Goal: Task Accomplishment & Management: Manage account settings

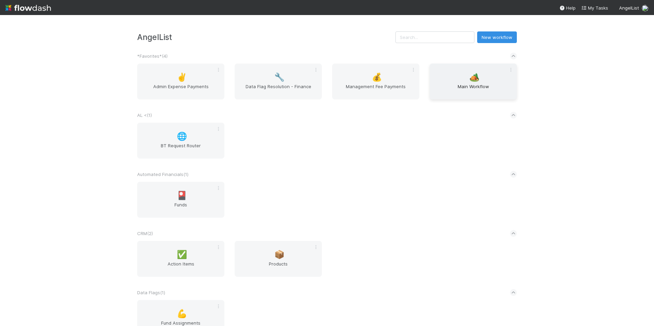
click at [473, 80] on span "🏕️" at bounding box center [474, 77] width 10 height 9
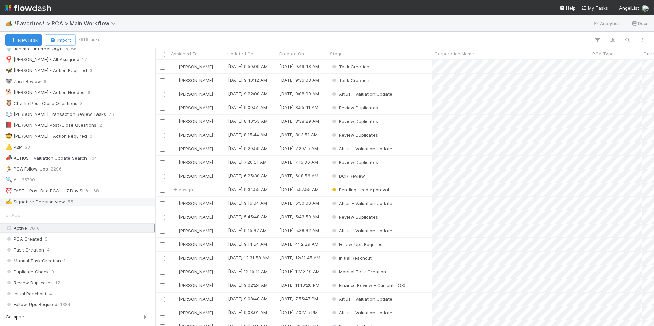
scroll to position [68, 0]
click at [86, 186] on div "⏰ FAST - Past Due PCAs - 7 Day SLAs" at bounding box center [47, 187] width 85 height 9
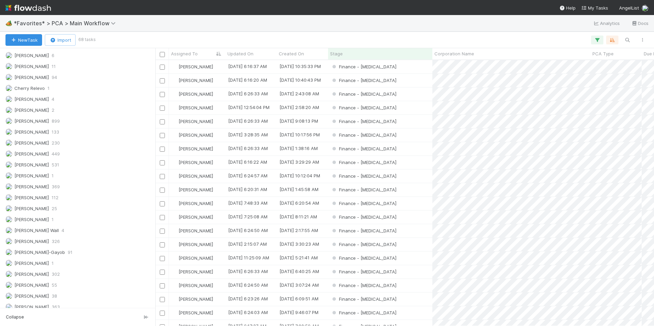
scroll to position [261, 494]
click at [51, 287] on div "[PERSON_NAME] 55" at bounding box center [79, 285] width 148 height 9
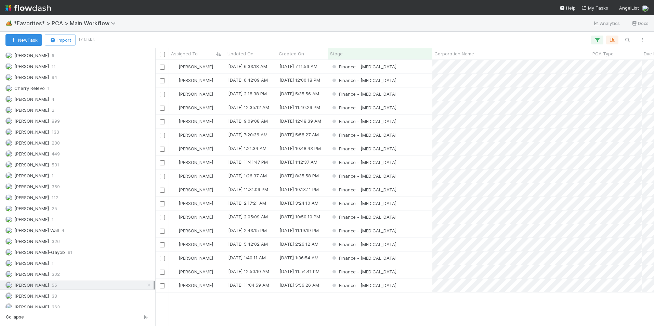
scroll to position [261, 494]
click at [404, 147] on div "Finance - [MEDICAL_DATA]" at bounding box center [380, 148] width 104 height 13
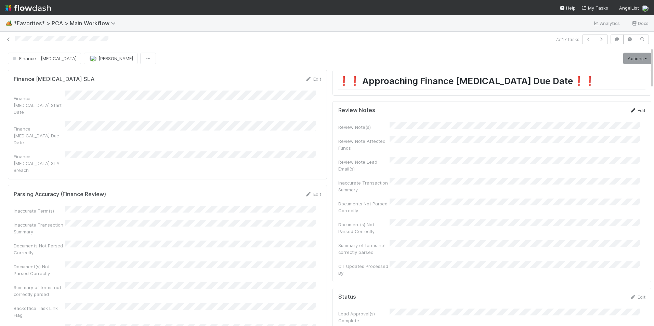
click at [629, 110] on link "Edit" at bounding box center [637, 110] width 16 height 5
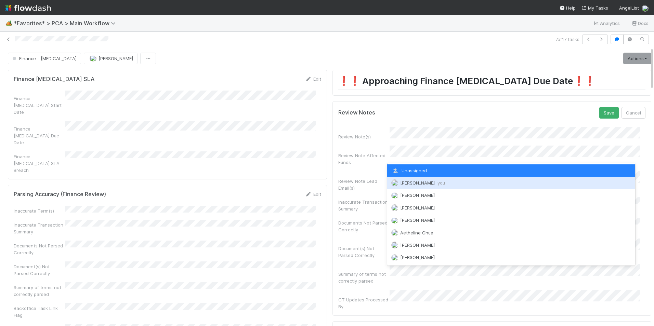
drag, startPoint x: 409, startPoint y: 185, endPoint x: 579, endPoint y: 143, distance: 175.9
click at [409, 185] on span "[PERSON_NAME] you" at bounding box center [422, 182] width 45 height 5
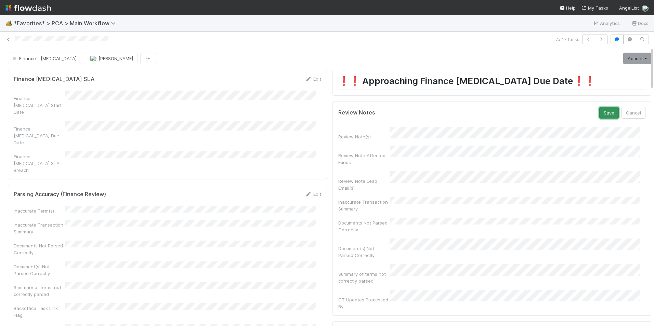
click at [599, 114] on button "Save" at bounding box center [608, 113] width 19 height 12
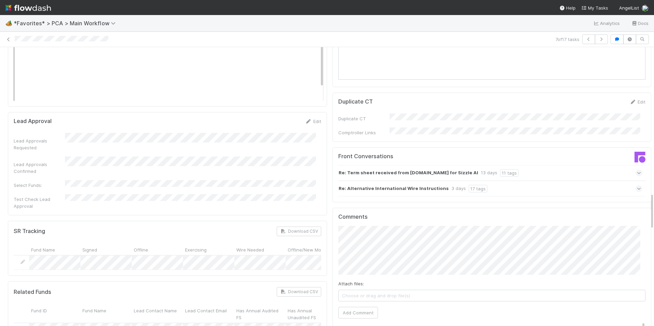
scroll to position [1095, 0]
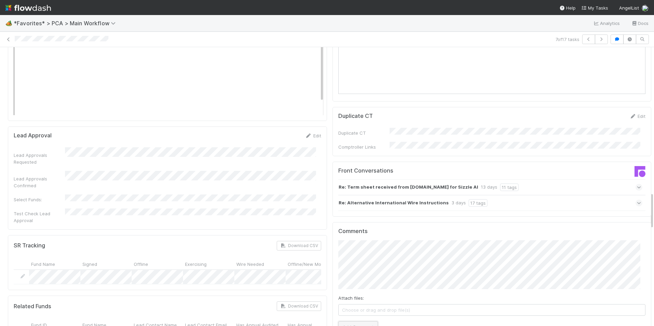
click at [352, 322] on button "Add Comment" at bounding box center [358, 328] width 40 height 12
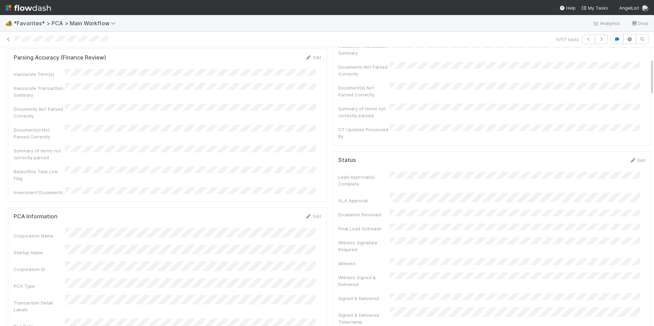
scroll to position [0, 0]
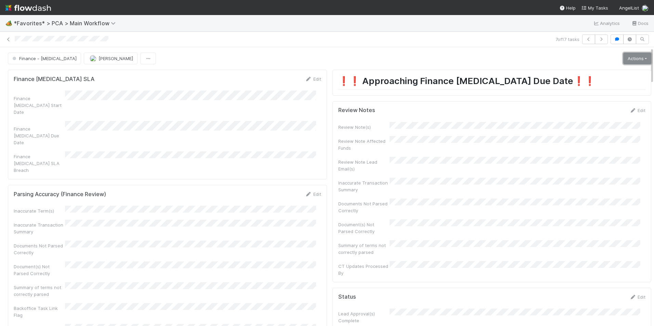
click at [629, 59] on link "Actions" at bounding box center [637, 59] width 28 height 12
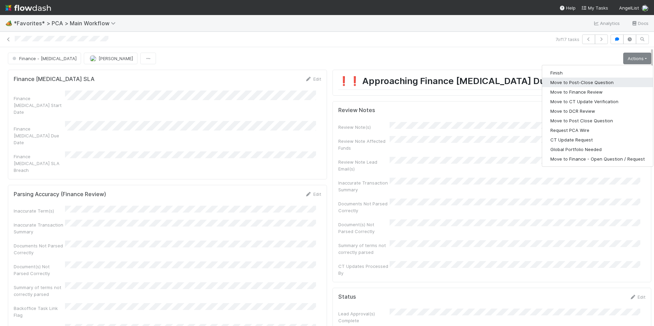
click at [581, 84] on button "Move to Post-Close Question" at bounding box center [597, 83] width 111 height 10
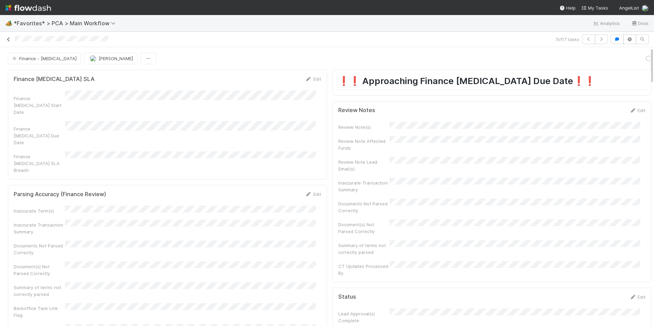
click at [8, 38] on icon at bounding box center [8, 39] width 7 height 4
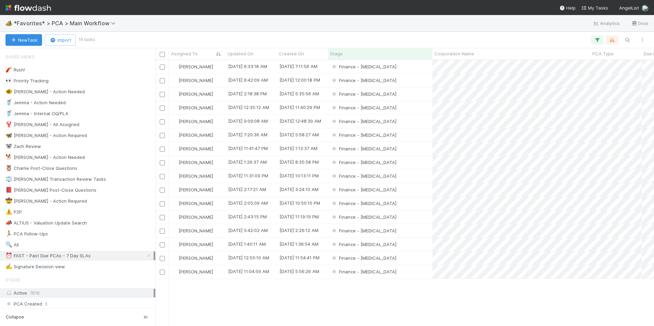
scroll to position [261, 494]
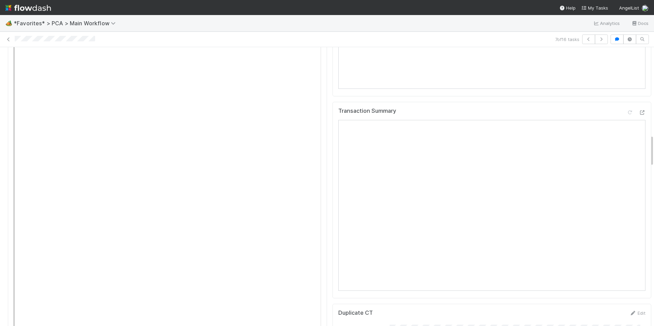
scroll to position [753, 0]
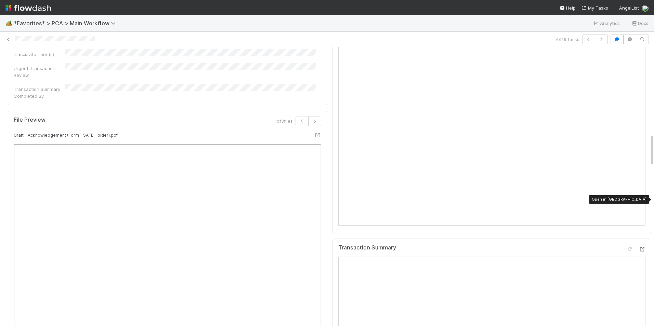
click at [639, 247] on icon at bounding box center [642, 249] width 7 height 4
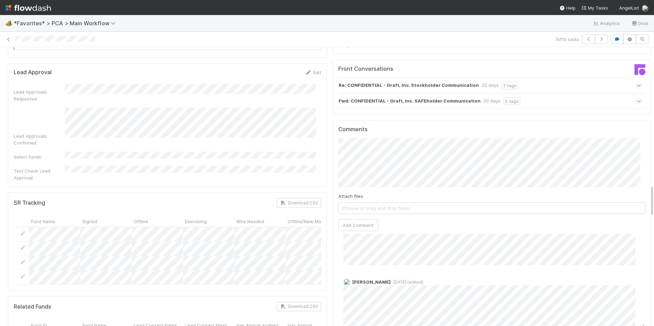
scroll to position [1163, 0]
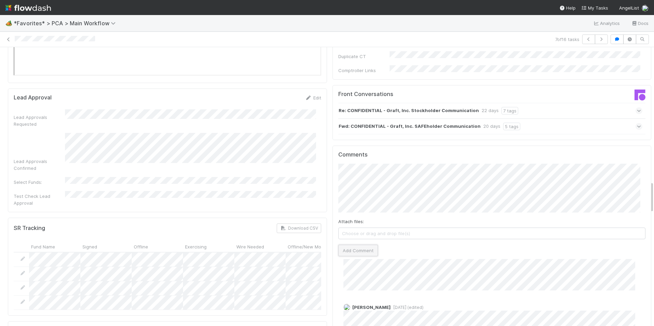
click at [344, 245] on button "Add Comment" at bounding box center [358, 251] width 40 height 12
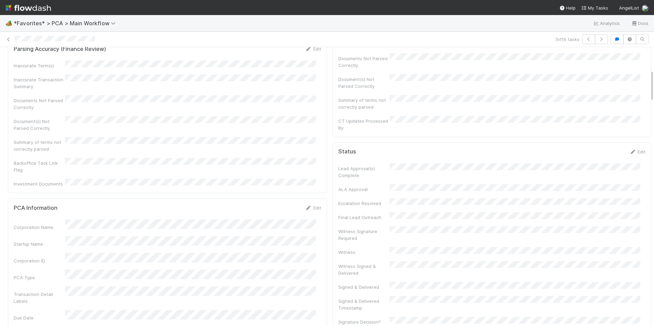
scroll to position [0, 0]
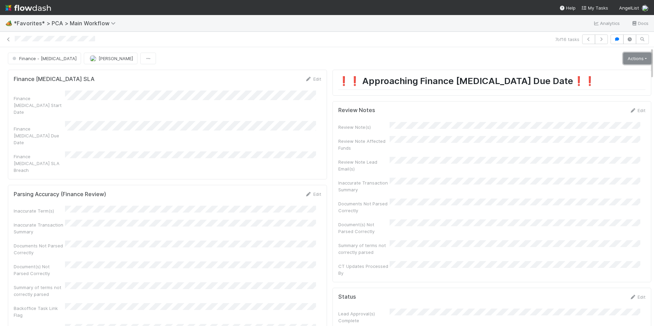
click at [626, 55] on link "Actions" at bounding box center [637, 59] width 28 height 12
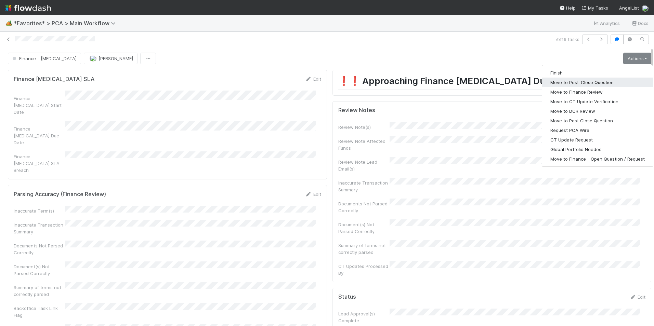
click at [591, 84] on button "Move to Post-Close Question" at bounding box center [597, 83] width 111 height 10
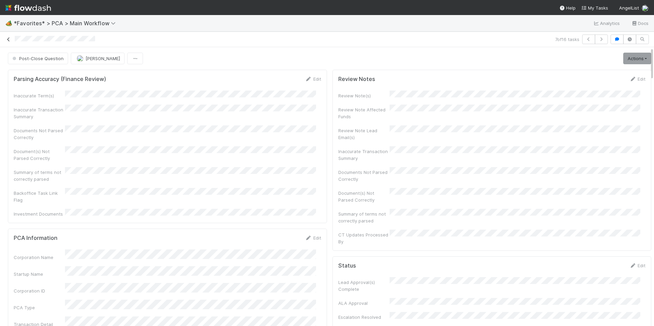
click at [8, 41] on icon at bounding box center [8, 39] width 7 height 4
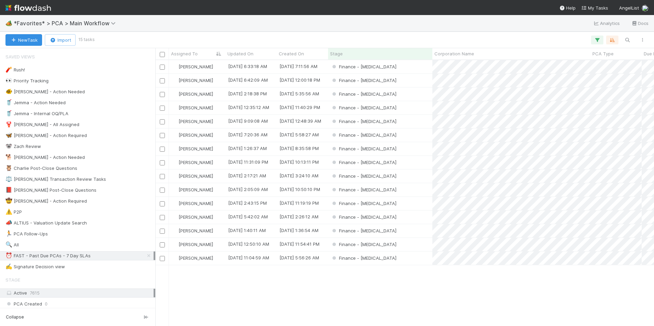
scroll to position [261, 494]
click at [397, 148] on div "Finance - [MEDICAL_DATA]" at bounding box center [380, 148] width 104 height 13
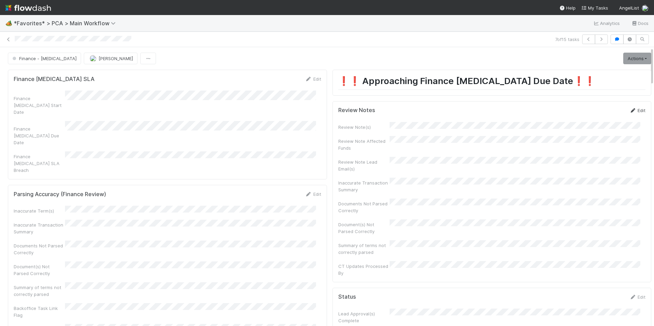
click at [629, 111] on link "Edit" at bounding box center [637, 110] width 16 height 5
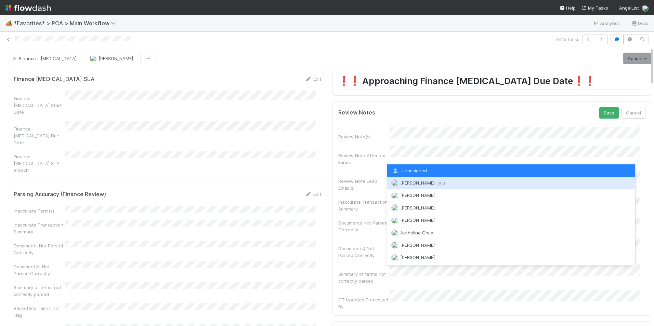
click at [437, 181] on span "you" at bounding box center [441, 182] width 8 height 5
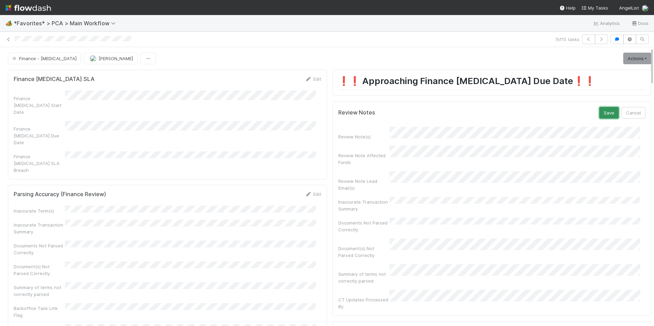
click at [599, 112] on button "Save" at bounding box center [608, 113] width 19 height 12
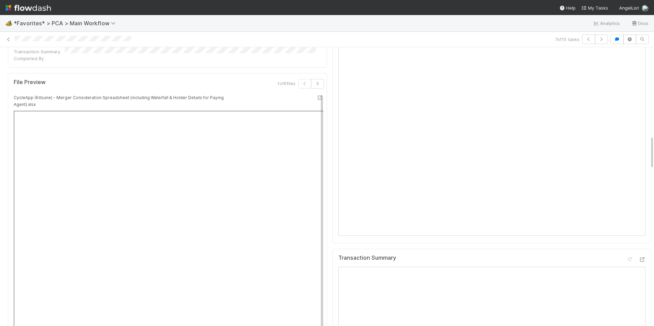
scroll to position [753, 0]
click at [639, 256] on icon at bounding box center [642, 258] width 7 height 4
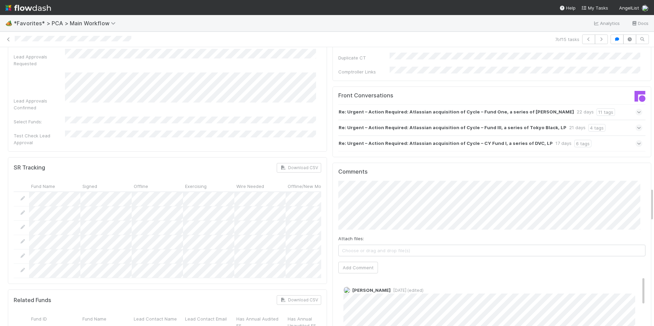
scroll to position [1163, 0]
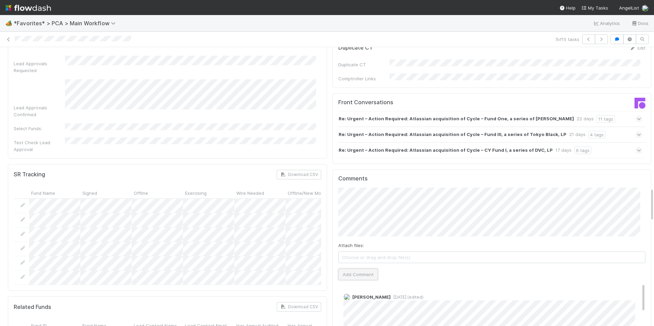
click at [369, 269] on button "Add Comment" at bounding box center [358, 275] width 40 height 12
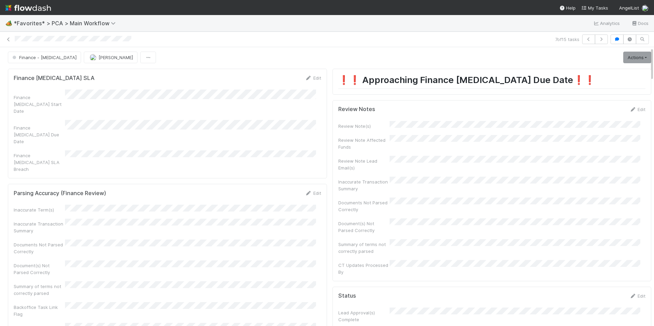
scroll to position [0, 0]
click at [627, 60] on link "Actions" at bounding box center [637, 59] width 28 height 12
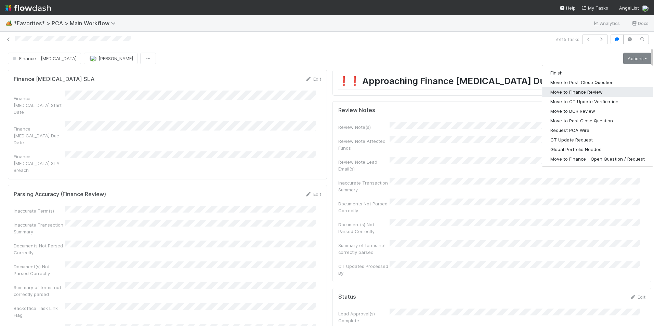
click at [589, 92] on button "Move to Finance Review" at bounding box center [597, 92] width 111 height 10
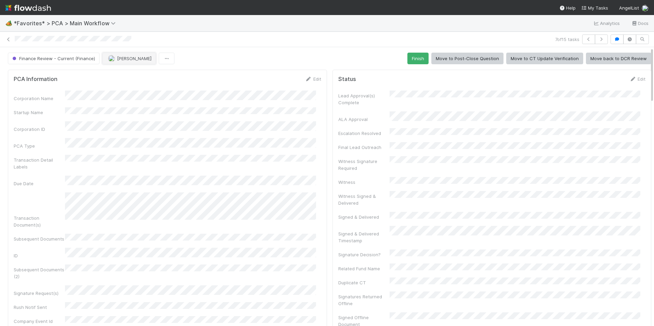
click at [127, 56] on span "[PERSON_NAME]" at bounding box center [134, 58] width 35 height 5
click at [132, 72] on div "[PERSON_NAME]" at bounding box center [146, 75] width 96 height 12
click at [8, 40] on icon at bounding box center [8, 39] width 7 height 4
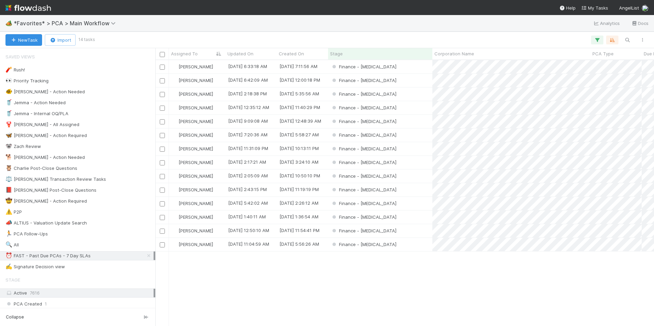
scroll to position [261, 494]
click at [409, 173] on div "Finance - [MEDICAL_DATA]" at bounding box center [380, 176] width 104 height 13
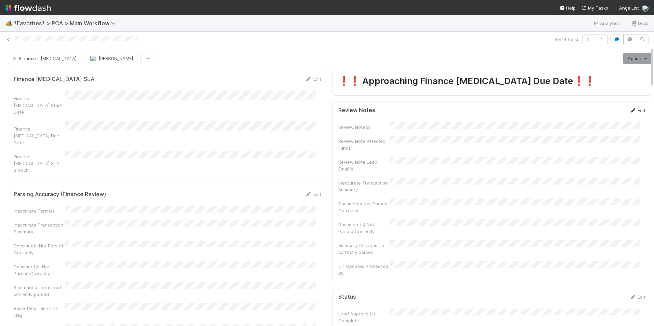
click at [629, 111] on icon at bounding box center [632, 110] width 7 height 4
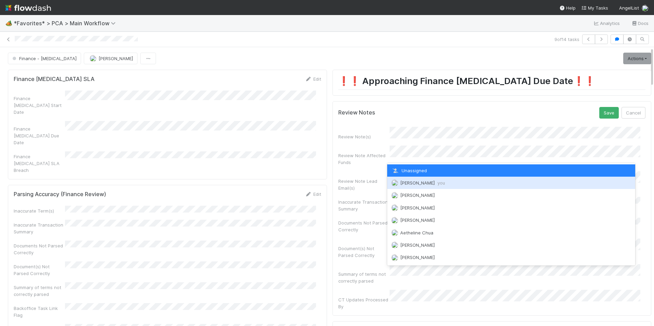
click at [414, 186] on div "[PERSON_NAME] you" at bounding box center [511, 183] width 248 height 12
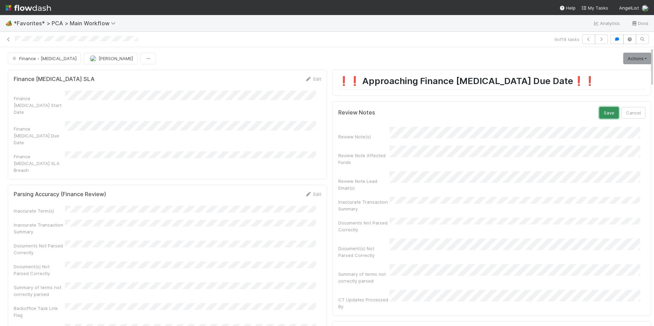
click at [599, 115] on button "Save" at bounding box center [608, 113] width 19 height 12
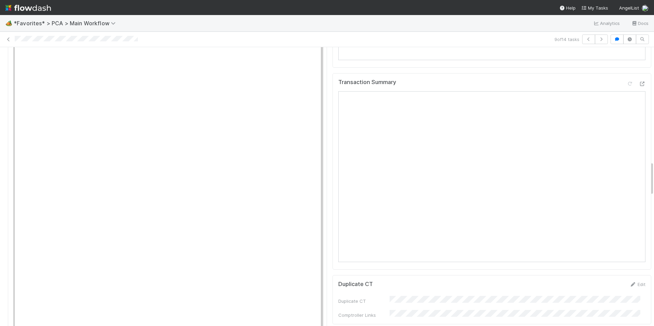
scroll to position [855, 0]
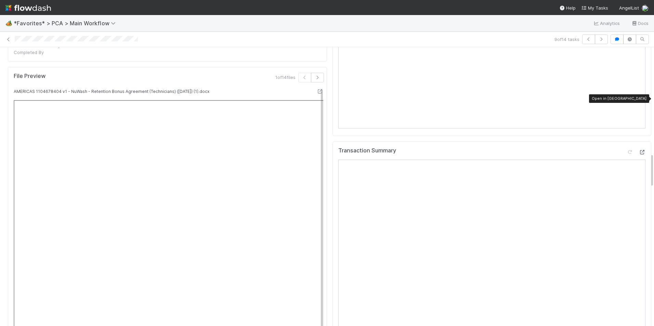
click at [639, 150] on icon at bounding box center [642, 152] width 7 height 4
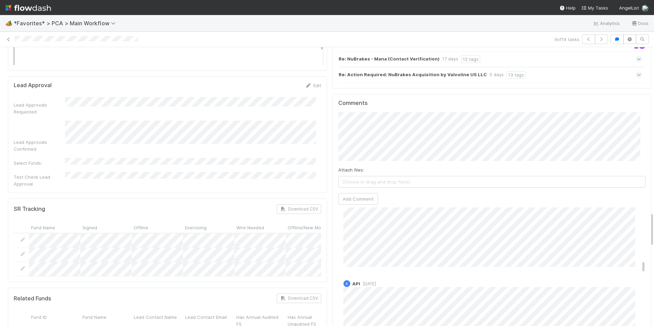
scroll to position [1129, 0]
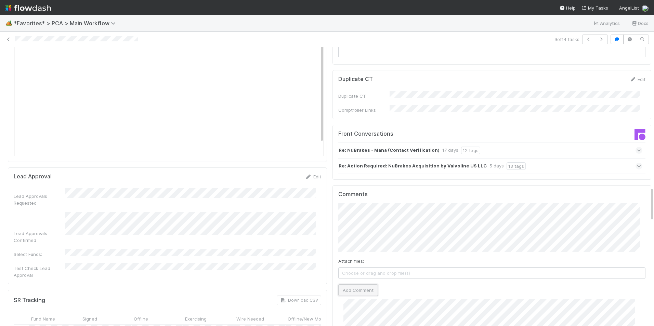
click at [356, 285] on button "Add Comment" at bounding box center [358, 291] width 40 height 12
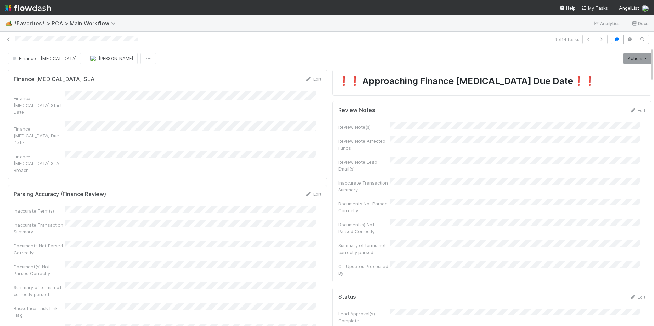
scroll to position [612, 0]
click at [626, 57] on link "Actions" at bounding box center [637, 59] width 28 height 12
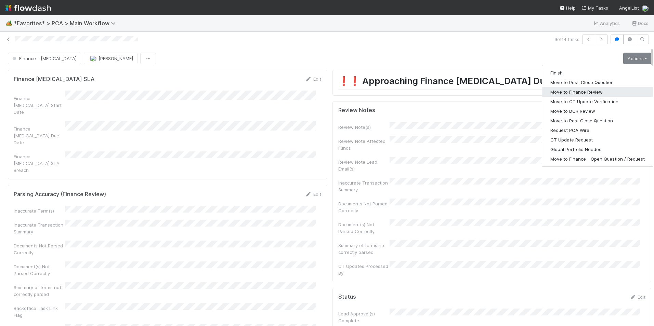
click at [557, 92] on button "Move to Finance Review" at bounding box center [597, 92] width 111 height 10
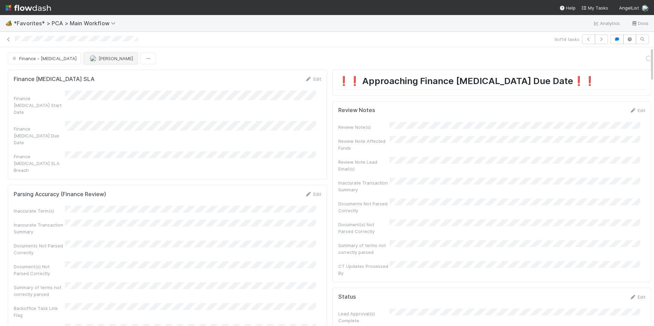
click at [90, 60] on span "[PERSON_NAME]" at bounding box center [111, 58] width 43 height 5
click at [80, 78] on span "[PERSON_NAME]" at bounding box center [83, 75] width 35 height 5
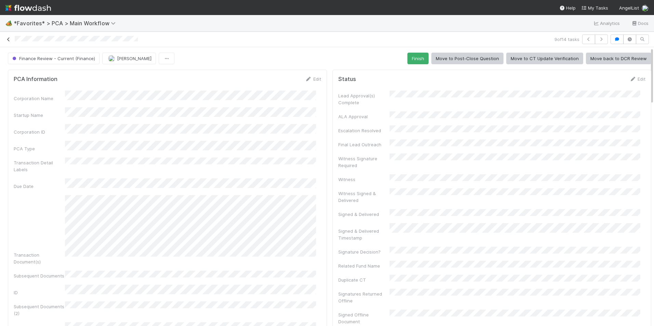
click at [11, 39] on icon at bounding box center [8, 39] width 7 height 4
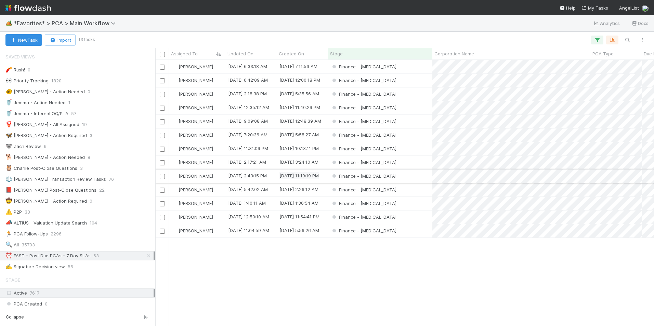
scroll to position [261, 494]
click at [405, 230] on div "Finance - [MEDICAL_DATA]" at bounding box center [380, 230] width 104 height 13
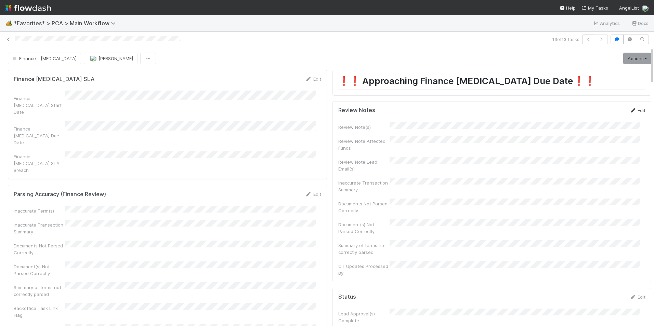
click at [633, 112] on link "Edit" at bounding box center [637, 110] width 16 height 5
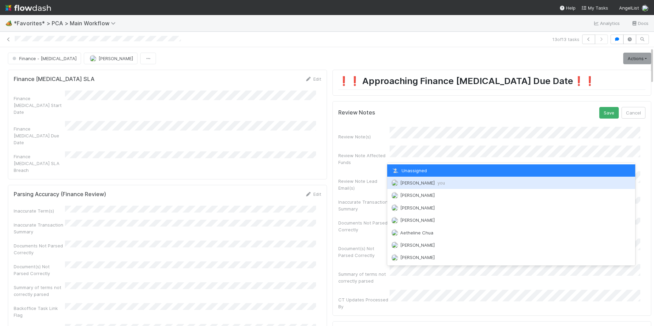
drag, startPoint x: 443, startPoint y: 184, endPoint x: 460, endPoint y: 180, distance: 17.2
click at [444, 183] on div "[PERSON_NAME] you" at bounding box center [511, 183] width 248 height 12
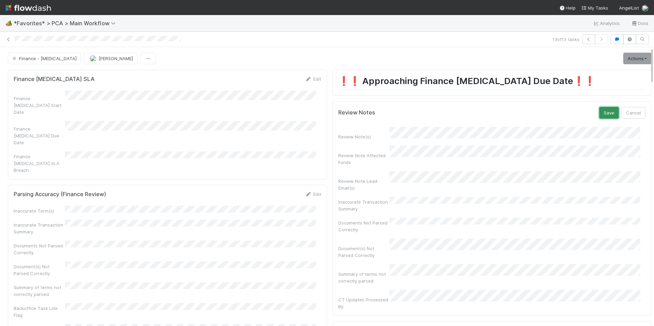
click at [599, 112] on button "Save" at bounding box center [608, 113] width 19 height 12
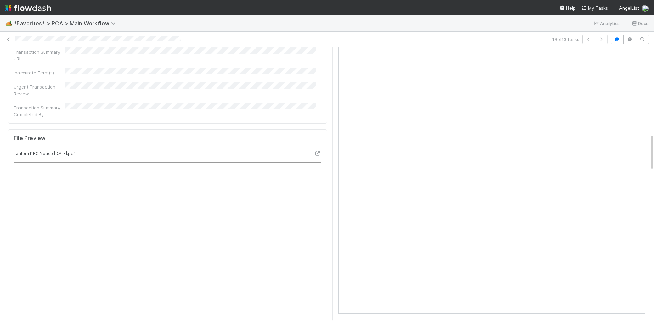
scroll to position [650, 0]
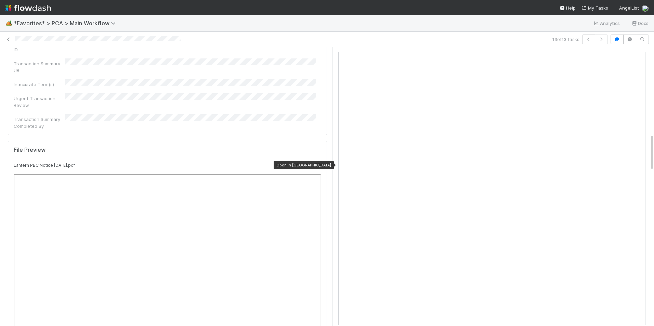
click at [314, 163] on icon at bounding box center [317, 165] width 7 height 4
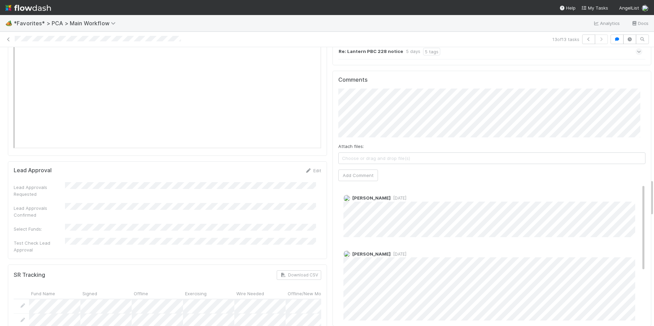
scroll to position [992, 0]
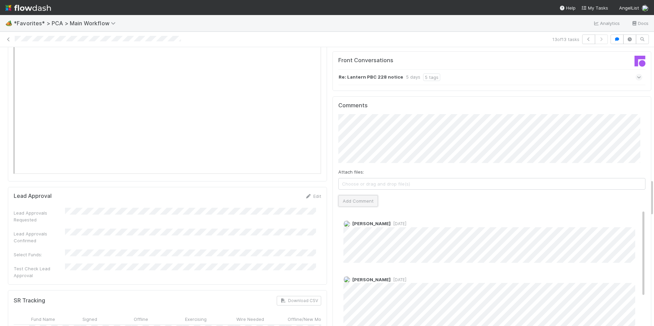
click at [355, 195] on button "Add Comment" at bounding box center [358, 201] width 40 height 12
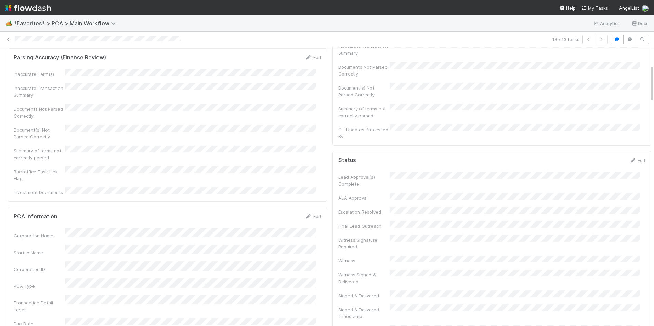
scroll to position [0, 0]
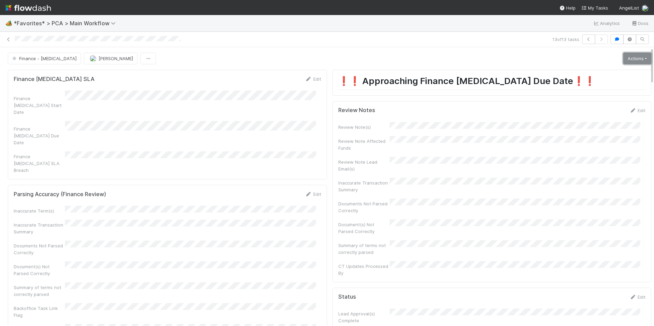
click at [623, 57] on link "Actions" at bounding box center [637, 59] width 28 height 12
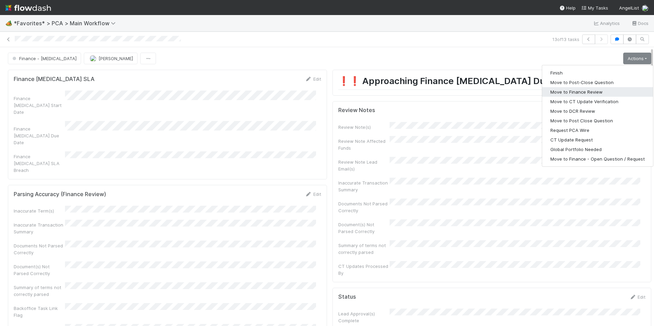
click at [588, 91] on button "Move to Finance Review" at bounding box center [597, 92] width 111 height 10
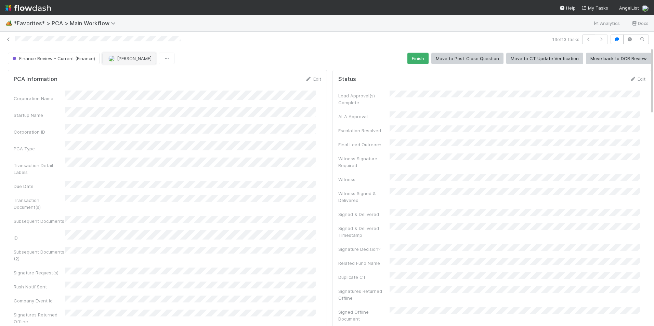
click at [123, 58] on span "[PERSON_NAME]" at bounding box center [134, 58] width 35 height 5
click at [129, 76] on span "[PERSON_NAME]" at bounding box center [128, 75] width 35 height 5
click at [8, 39] on icon at bounding box center [8, 39] width 7 height 4
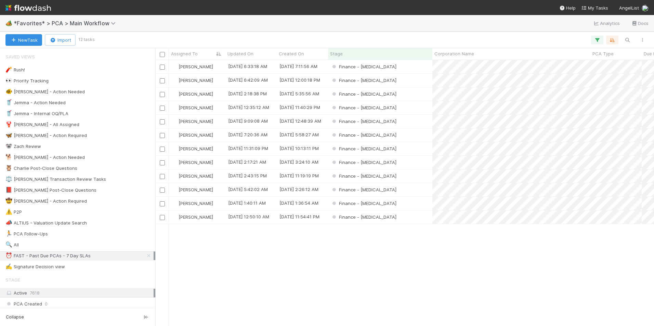
scroll to position [261, 494]
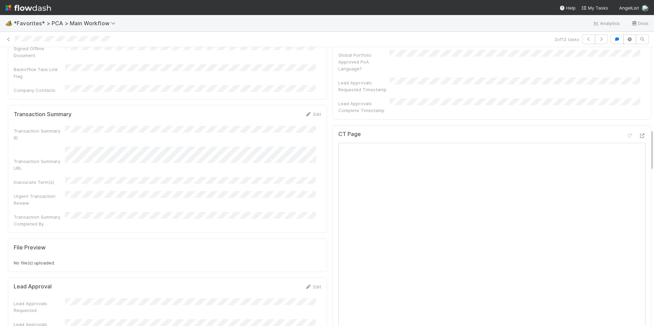
scroll to position [547, 0]
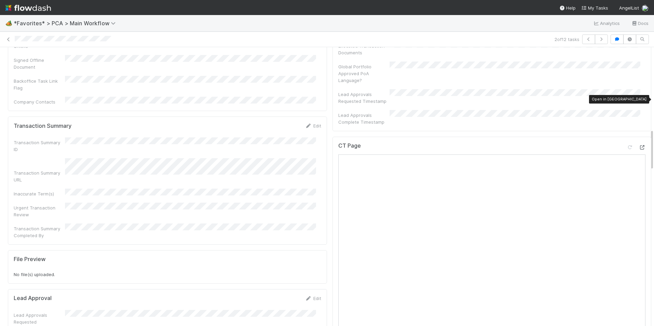
click at [639, 145] on icon at bounding box center [642, 147] width 7 height 4
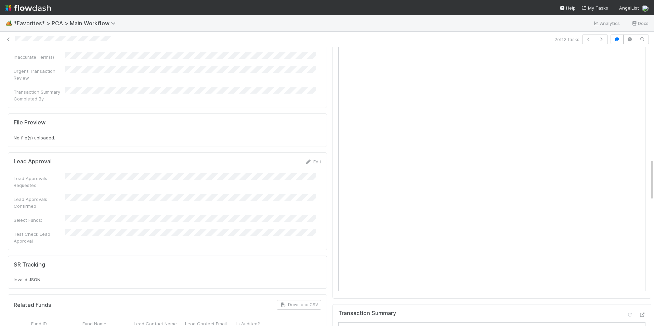
scroll to position [753, 0]
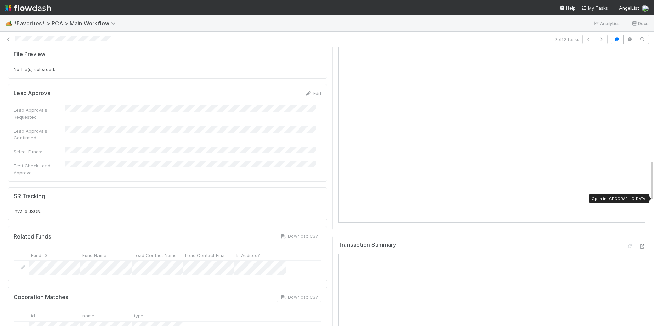
click at [639, 245] on icon at bounding box center [642, 247] width 7 height 4
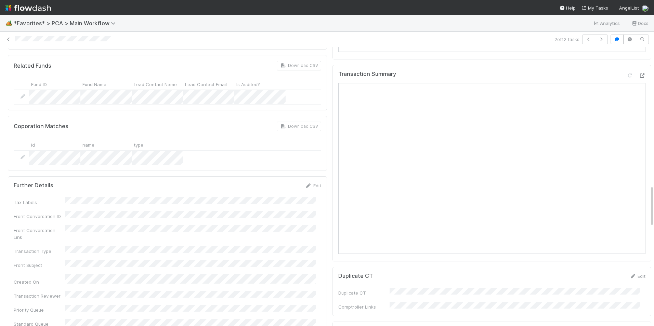
scroll to position [1163, 0]
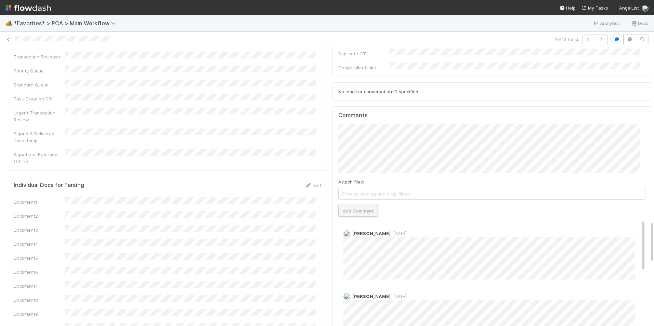
click at [356, 205] on button "Add Comment" at bounding box center [358, 211] width 40 height 12
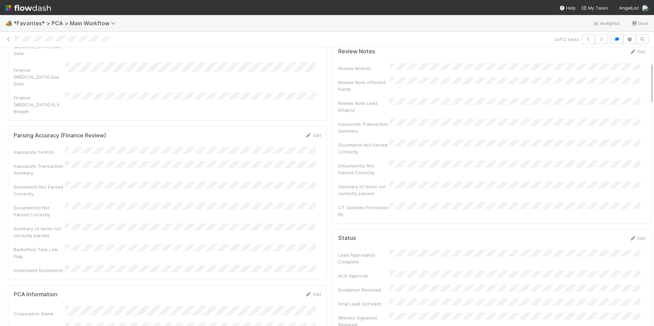
scroll to position [0, 0]
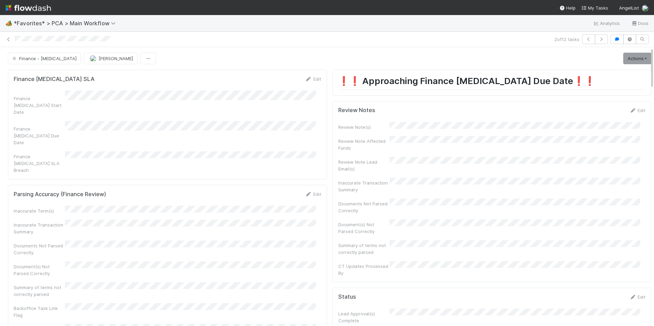
drag, startPoint x: 630, startPoint y: 110, endPoint x: 607, endPoint y: 126, distance: 27.7
click at [630, 109] on link "Edit" at bounding box center [637, 110] width 16 height 5
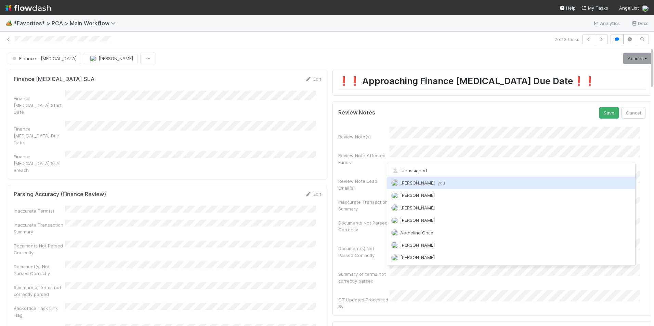
click at [437, 181] on span "you" at bounding box center [441, 182] width 8 height 5
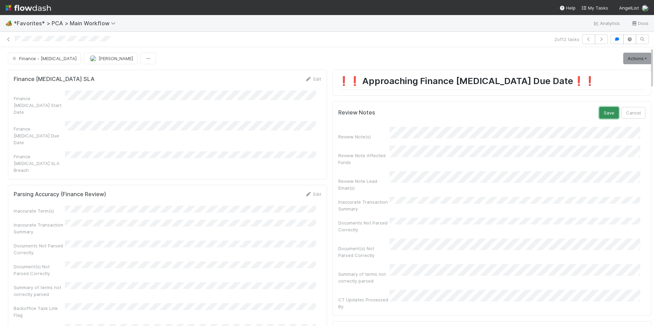
drag, startPoint x: 599, startPoint y: 113, endPoint x: 601, endPoint y: 107, distance: 6.5
click at [599, 113] on button "Save" at bounding box center [608, 113] width 19 height 12
click at [630, 58] on link "Actions" at bounding box center [637, 59] width 28 height 12
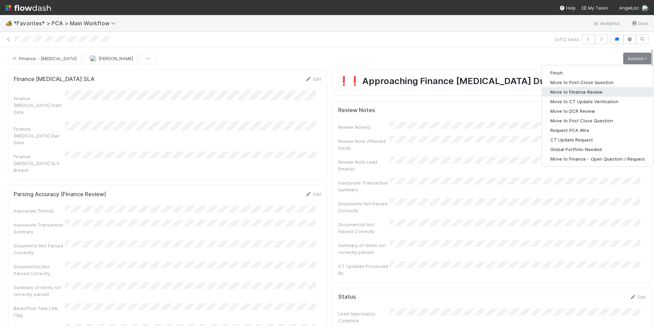
drag, startPoint x: 582, startPoint y: 91, endPoint x: 573, endPoint y: 88, distance: 9.3
click at [582, 91] on button "Move to Finance Review" at bounding box center [597, 92] width 111 height 10
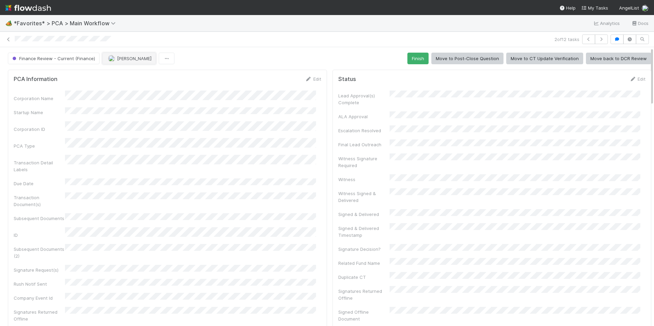
click at [118, 58] on span "[PERSON_NAME]" at bounding box center [134, 58] width 35 height 5
click at [128, 75] on span "[PERSON_NAME]" at bounding box center [128, 75] width 35 height 5
click at [6, 39] on icon at bounding box center [8, 39] width 7 height 4
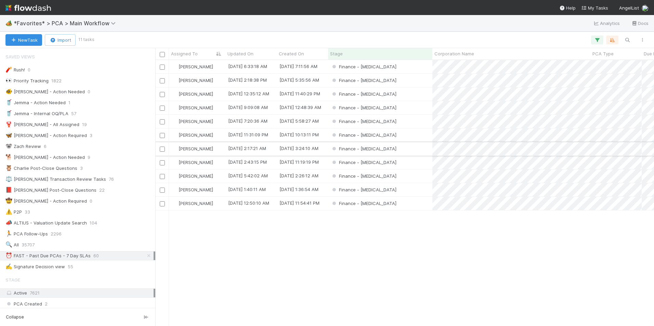
scroll to position [5, 5]
click at [410, 150] on div "Finance - [MEDICAL_DATA]" at bounding box center [380, 148] width 104 height 13
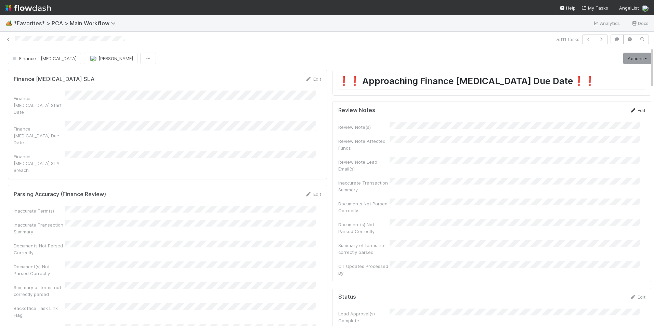
click at [629, 108] on link "Edit" at bounding box center [637, 110] width 16 height 5
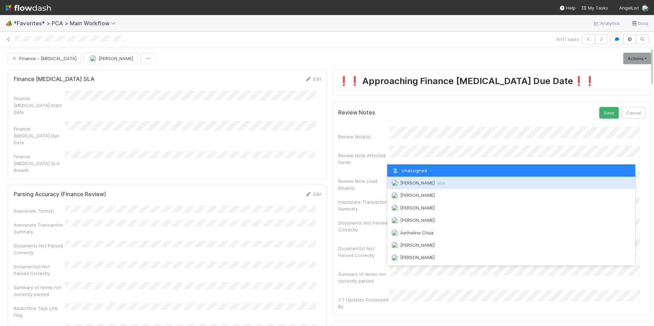
click at [426, 185] on div "[PERSON_NAME] you" at bounding box center [511, 183] width 248 height 12
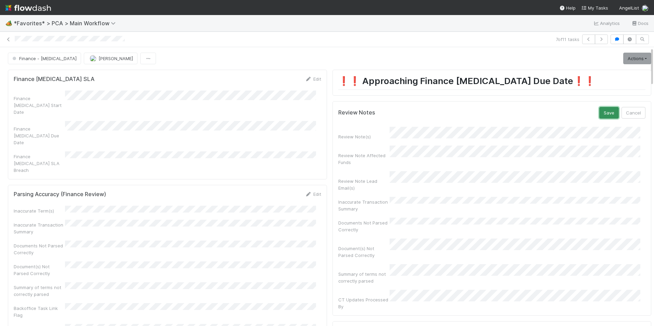
click at [601, 112] on button "Save" at bounding box center [608, 113] width 19 height 12
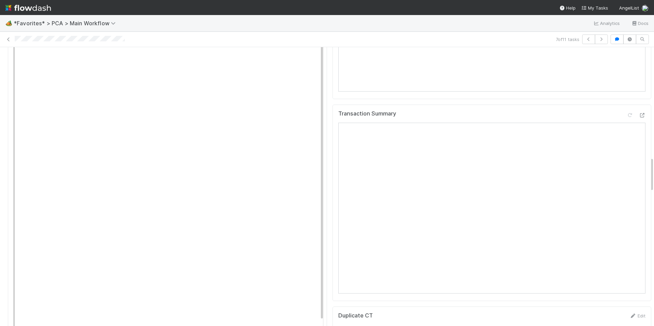
scroll to position [821, 0]
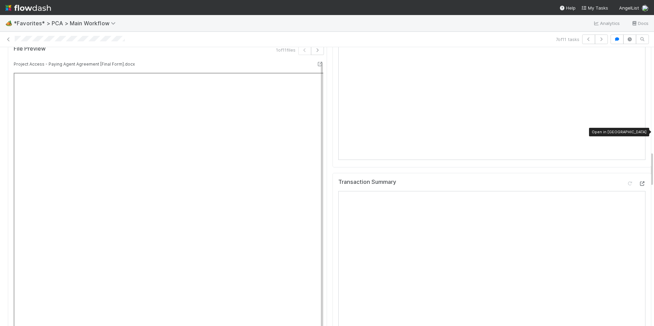
click at [639, 182] on icon at bounding box center [642, 184] width 7 height 4
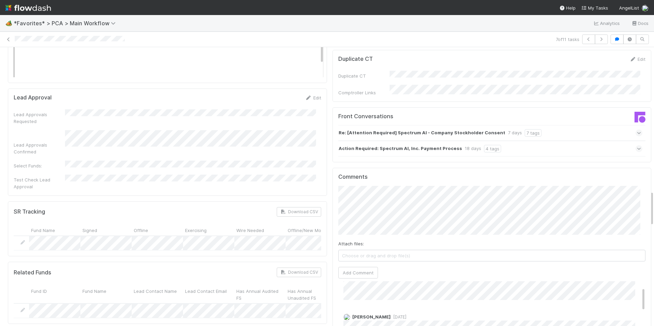
scroll to position [1129, 0]
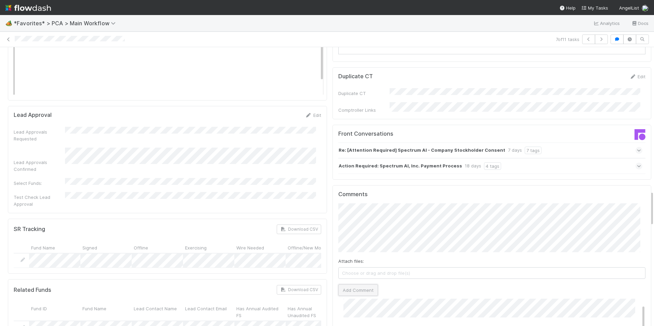
click at [346, 285] on button "Add Comment" at bounding box center [358, 291] width 40 height 12
click at [355, 285] on button "Add Comment" at bounding box center [358, 291] width 40 height 12
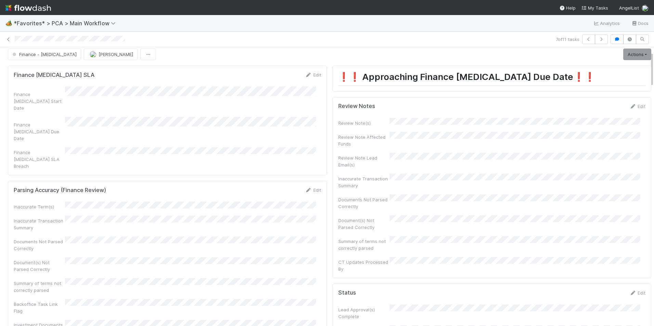
scroll to position [0, 0]
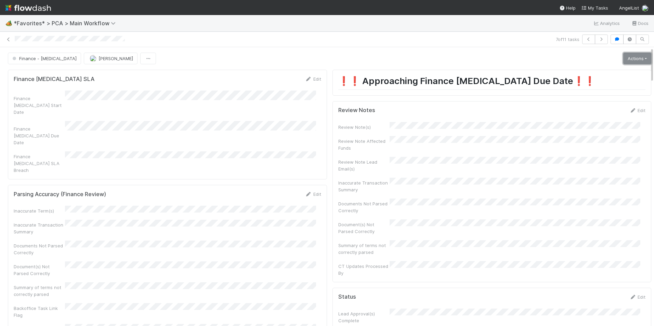
click at [624, 55] on link "Actions" at bounding box center [637, 59] width 28 height 12
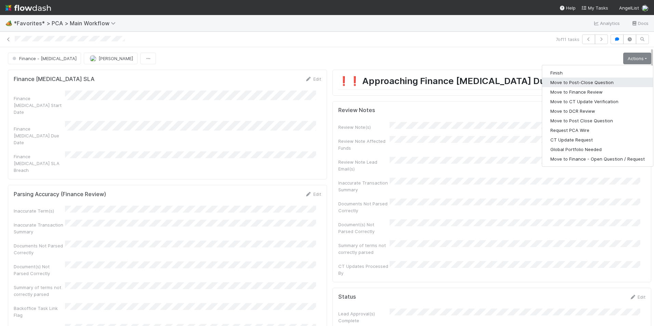
drag, startPoint x: 582, startPoint y: 84, endPoint x: 558, endPoint y: 85, distance: 23.6
click at [582, 84] on button "Move to Post-Close Question" at bounding box center [597, 83] width 111 height 10
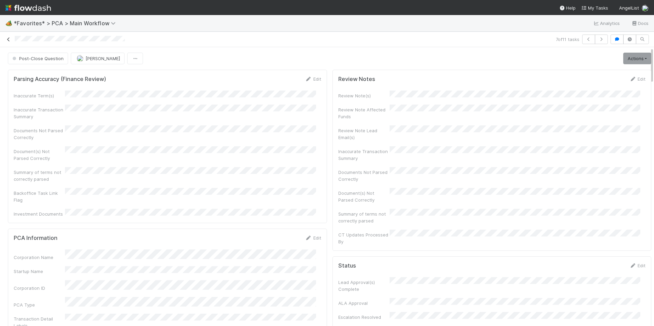
click at [9, 41] on icon at bounding box center [8, 39] width 7 height 4
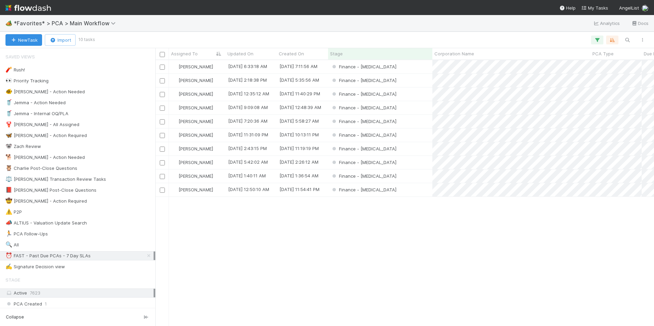
scroll to position [261, 494]
click at [402, 189] on div "Finance - [MEDICAL_DATA]" at bounding box center [380, 189] width 104 height 13
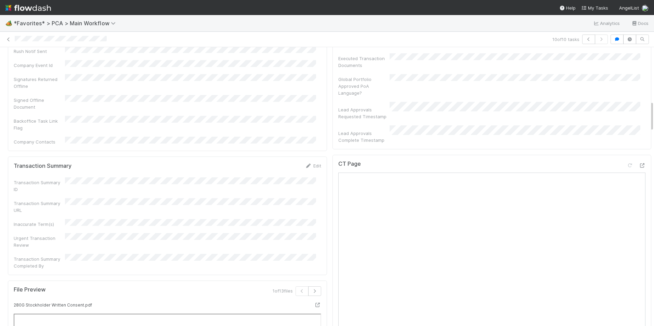
scroll to position [479, 0]
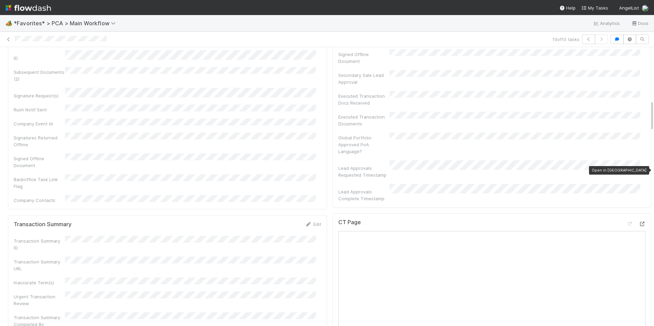
click at [639, 222] on icon at bounding box center [642, 224] width 7 height 4
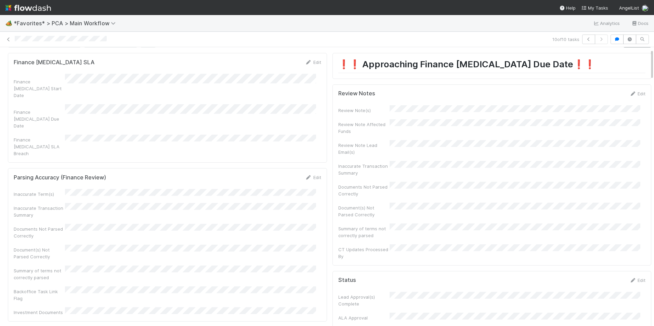
scroll to position [0, 0]
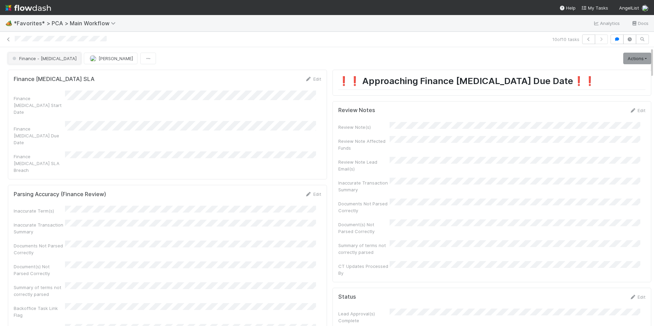
click at [40, 62] on button "Finance - [MEDICAL_DATA]" at bounding box center [44, 59] width 73 height 12
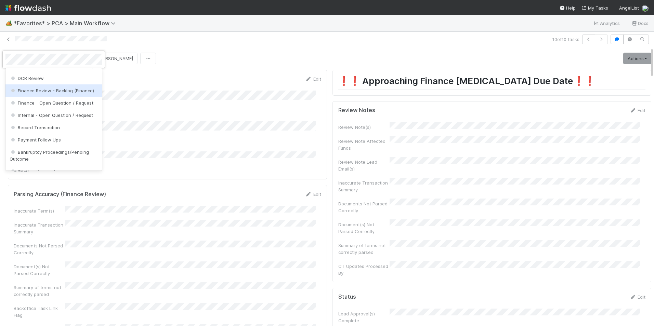
scroll to position [401, 0]
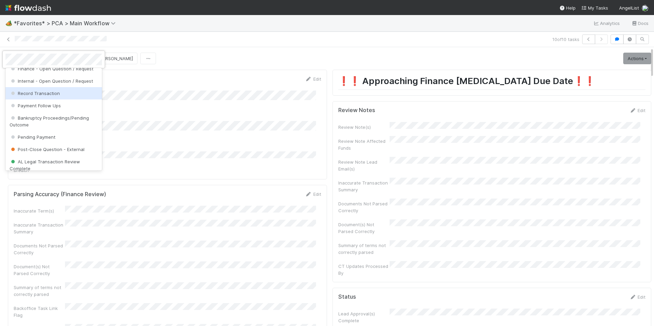
click at [47, 96] on span "Record Transaction" at bounding box center [35, 93] width 50 height 5
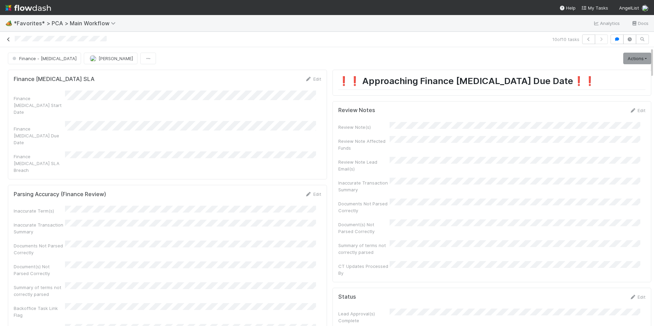
click at [7, 39] on icon at bounding box center [8, 39] width 7 height 4
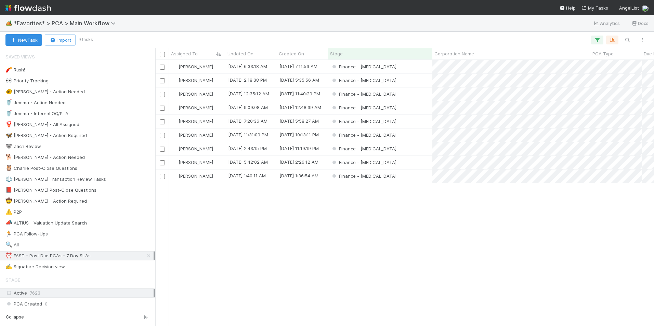
scroll to position [261, 494]
click at [401, 180] on div "Finance - [MEDICAL_DATA]" at bounding box center [380, 176] width 104 height 13
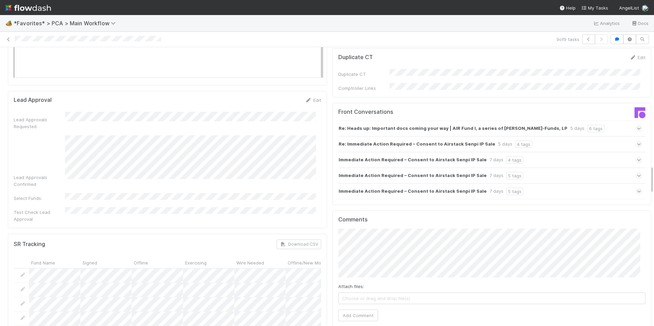
scroll to position [1163, 0]
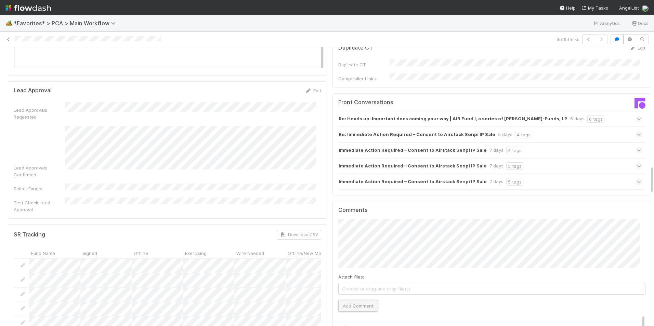
click at [351, 300] on button "Add Comment" at bounding box center [358, 306] width 40 height 12
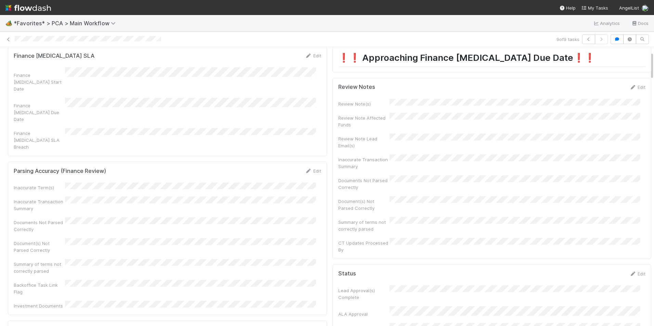
scroll to position [0, 0]
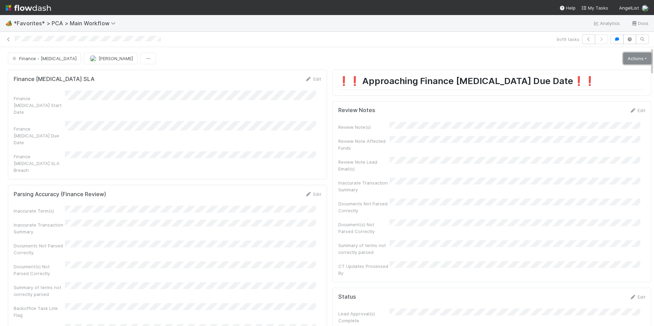
click at [623, 54] on link "Actions" at bounding box center [637, 59] width 28 height 12
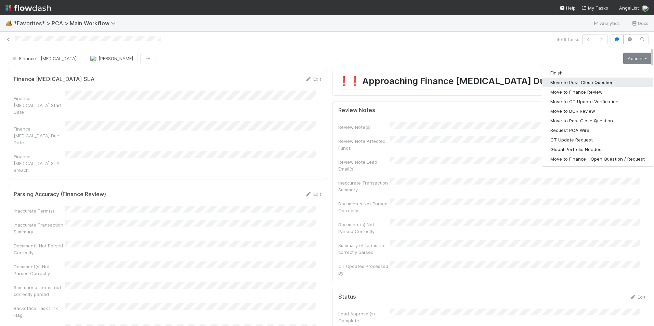
click at [579, 84] on button "Move to Post-Close Question" at bounding box center [597, 83] width 111 height 10
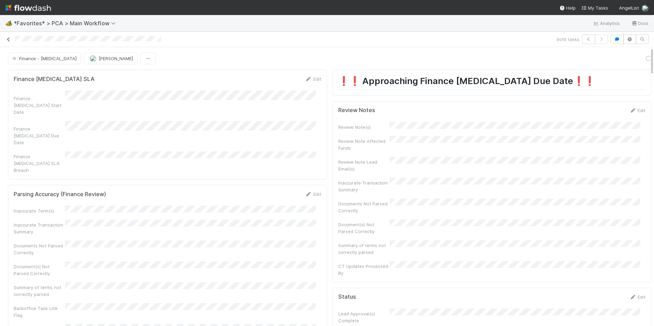
click at [9, 38] on icon at bounding box center [8, 39] width 7 height 4
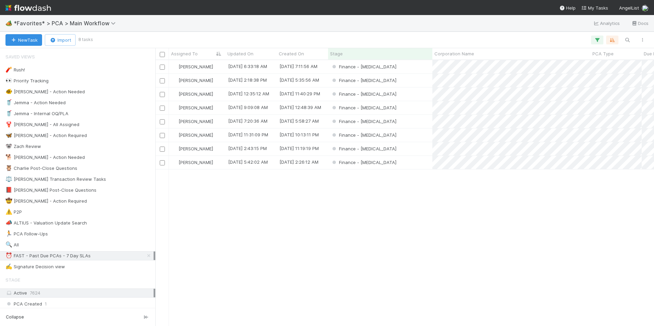
scroll to position [261, 494]
click at [406, 80] on div "Finance - [MEDICAL_DATA]" at bounding box center [380, 80] width 104 height 13
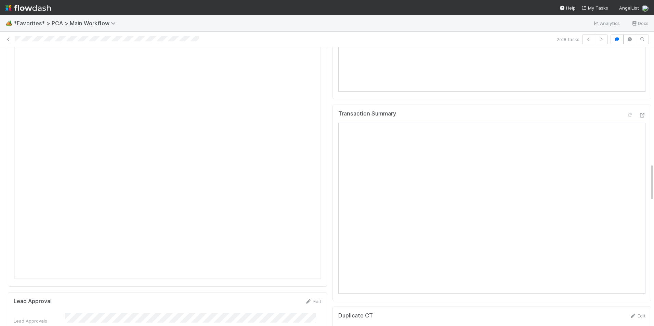
scroll to position [821, 0]
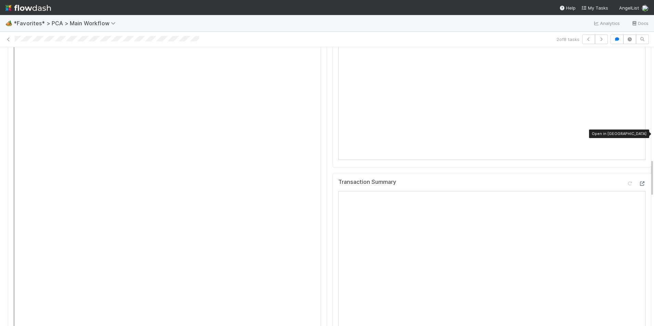
click at [639, 182] on icon at bounding box center [642, 184] width 7 height 4
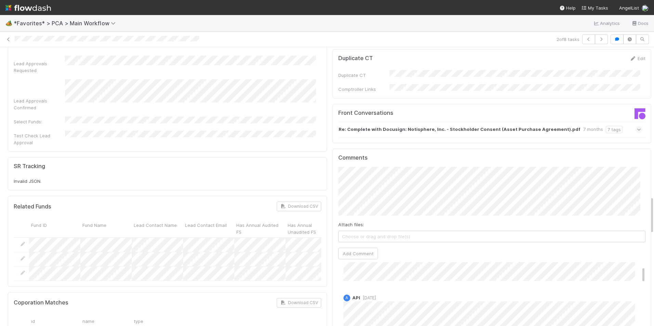
scroll to position [1095, 0]
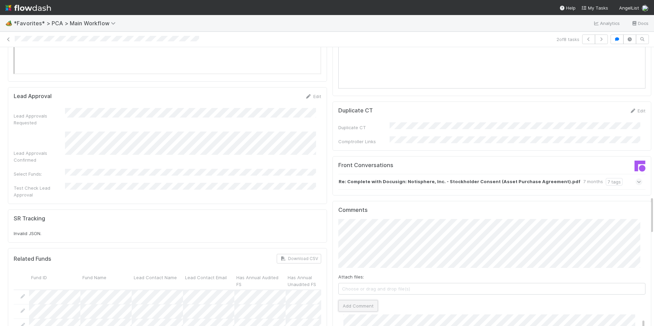
click at [347, 300] on button "Add Comment" at bounding box center [358, 306] width 40 height 12
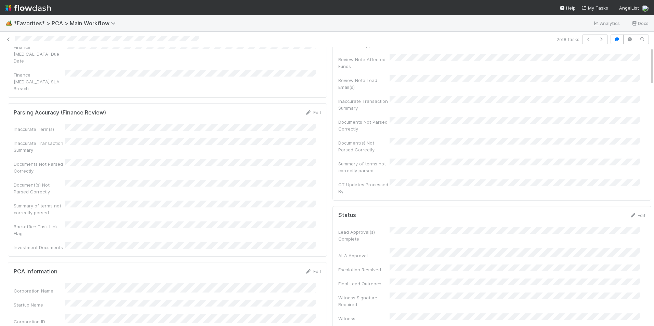
scroll to position [0, 0]
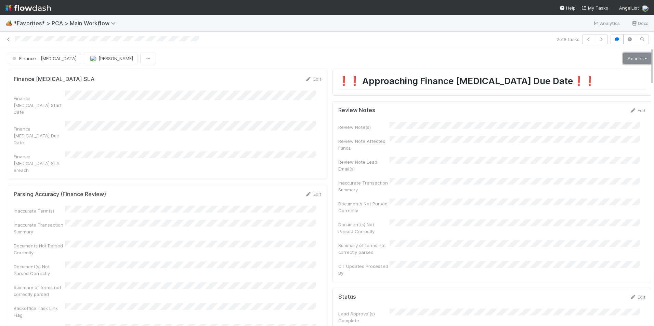
click at [627, 58] on link "Actions" at bounding box center [637, 59] width 28 height 12
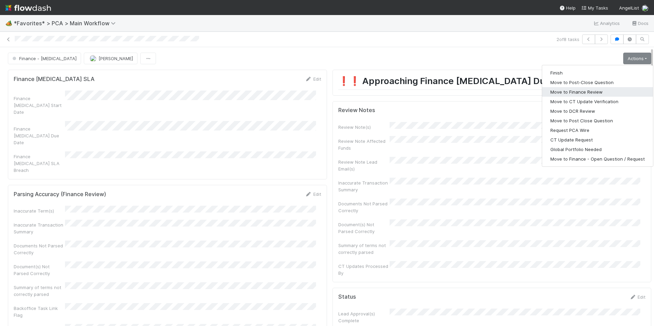
click at [598, 91] on button "Move to Finance Review" at bounding box center [597, 92] width 111 height 10
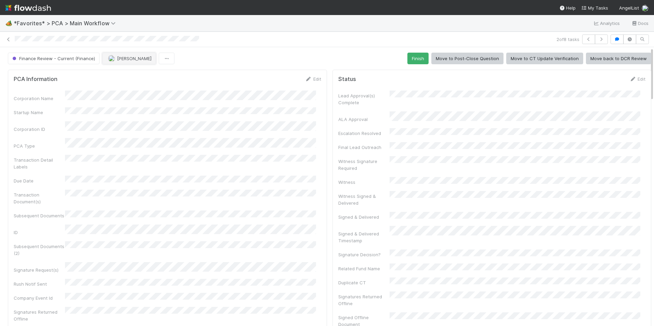
click at [117, 60] on span "[PERSON_NAME]" at bounding box center [134, 58] width 35 height 5
click at [124, 71] on div "[PERSON_NAME]" at bounding box center [146, 75] width 96 height 12
click at [9, 41] on icon at bounding box center [8, 39] width 7 height 4
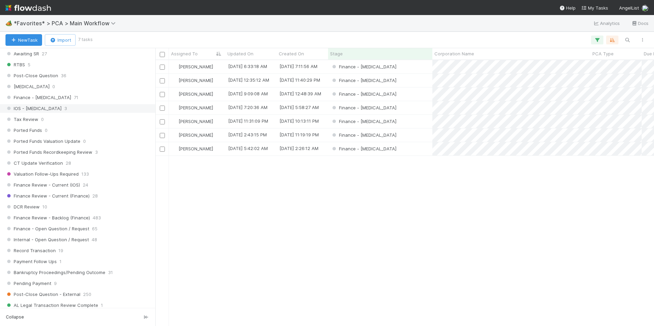
scroll to position [445, 0]
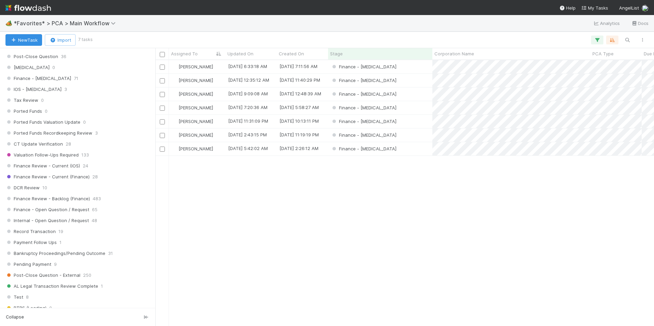
click at [77, 183] on div "Stage Active 7624 PCA Created 0 Task Creation 10 Manual Task Creation 1 Duplica…" at bounding box center [77, 126] width 155 height 594
click at [76, 186] on div "DCR Review 10" at bounding box center [79, 188] width 148 height 9
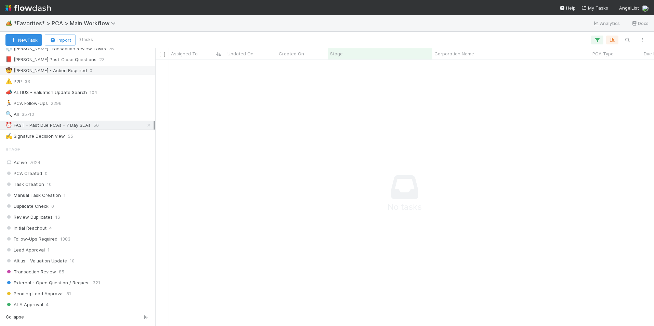
scroll to position [68, 0]
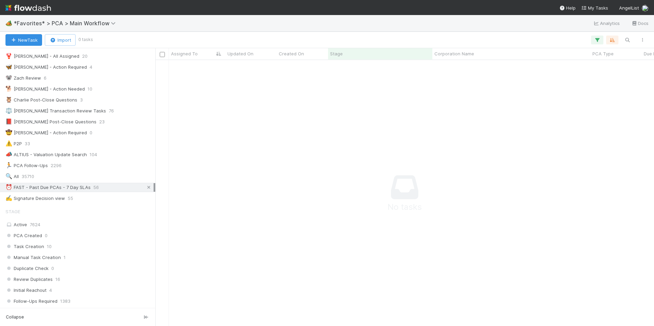
click at [145, 185] on icon at bounding box center [148, 187] width 7 height 4
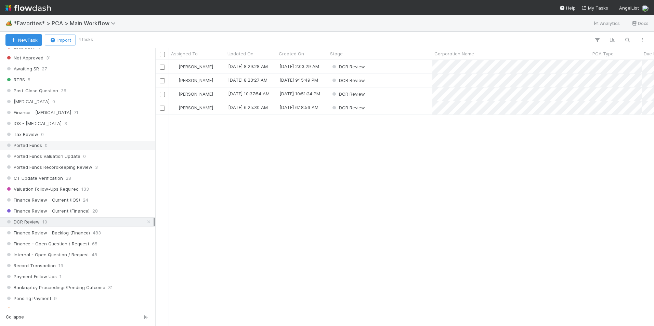
scroll to position [261, 494]
click at [211, 66] on div "[PERSON_NAME]" at bounding box center [197, 66] width 56 height 13
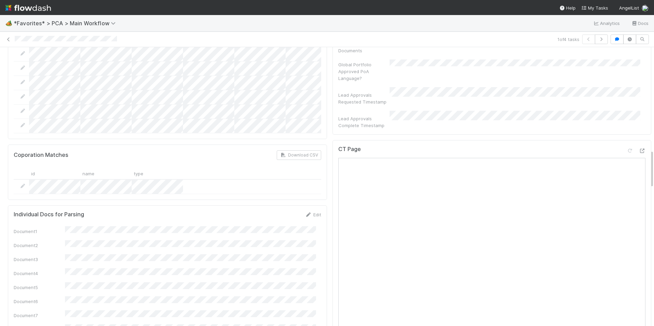
scroll to position [718, 0]
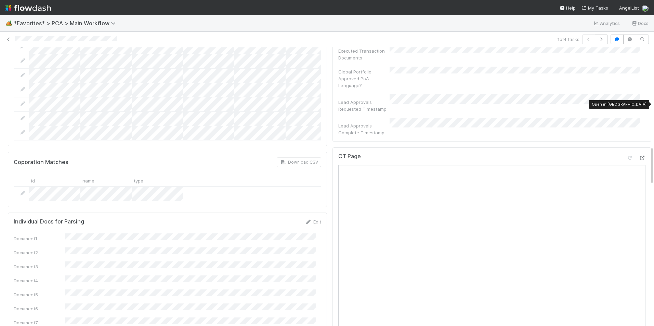
click at [639, 156] on icon at bounding box center [642, 158] width 7 height 4
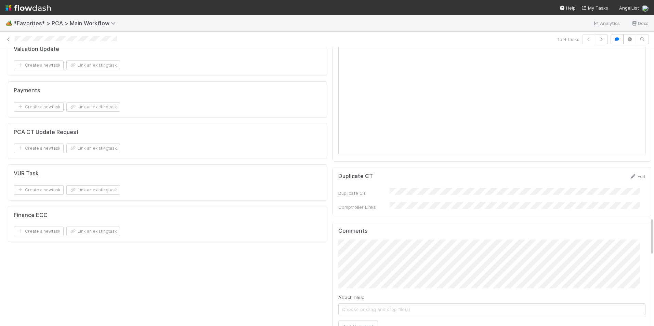
scroll to position [1231, 0]
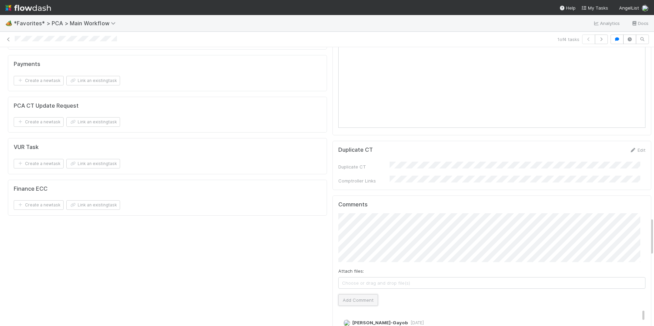
click at [358, 295] on button "Add Comment" at bounding box center [358, 301] width 40 height 12
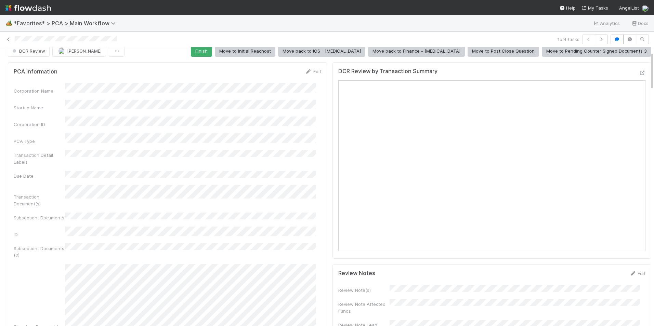
scroll to position [0, 0]
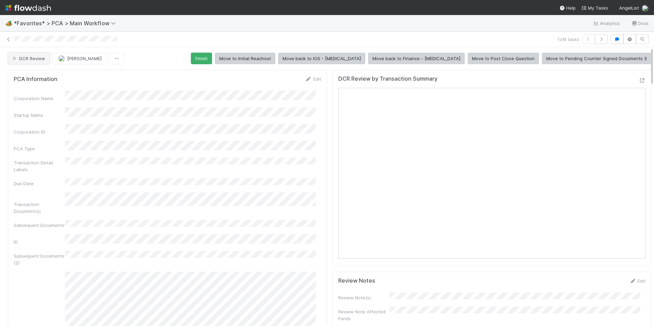
click at [36, 58] on span "DCR Review" at bounding box center [28, 58] width 34 height 5
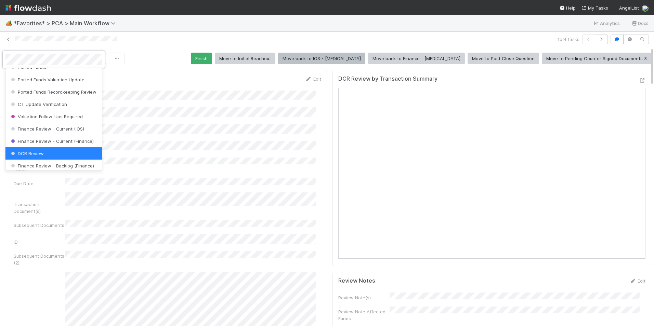
drag, startPoint x: 359, startPoint y: 61, endPoint x: 365, endPoint y: 61, distance: 5.8
click at [359, 60] on div at bounding box center [327, 163] width 654 height 326
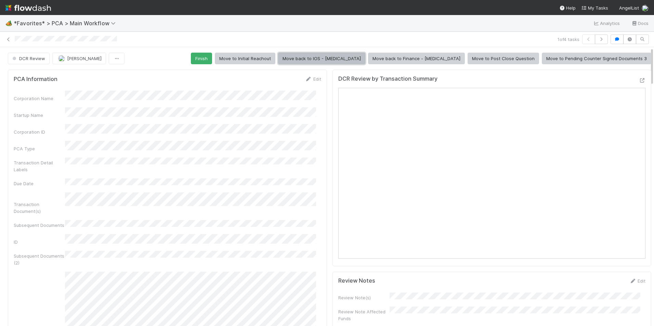
click at [365, 61] on button "Move back to IOS - [MEDICAL_DATA]" at bounding box center [321, 59] width 87 height 12
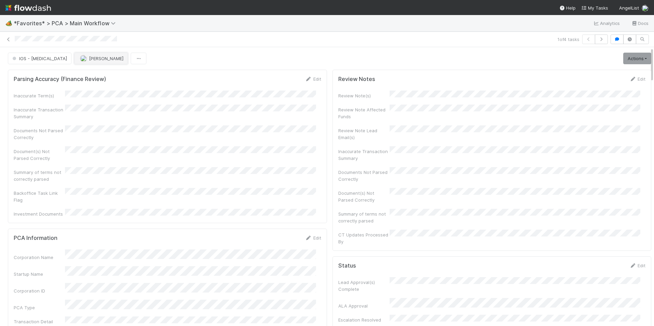
click at [80, 61] on span "button" at bounding box center [83, 58] width 7 height 5
click at [67, 76] on span "[PERSON_NAME]-Gayob" at bounding box center [81, 75] width 51 height 5
click at [8, 41] on icon at bounding box center [8, 39] width 7 height 4
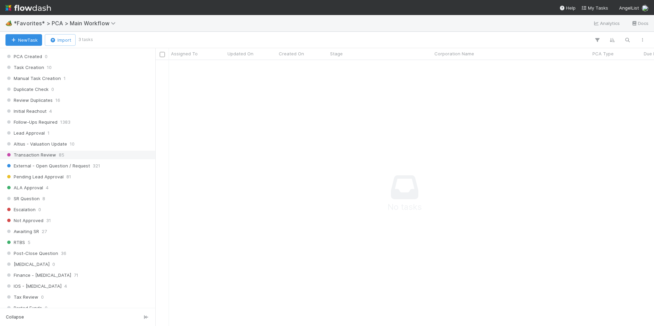
scroll to position [376, 0]
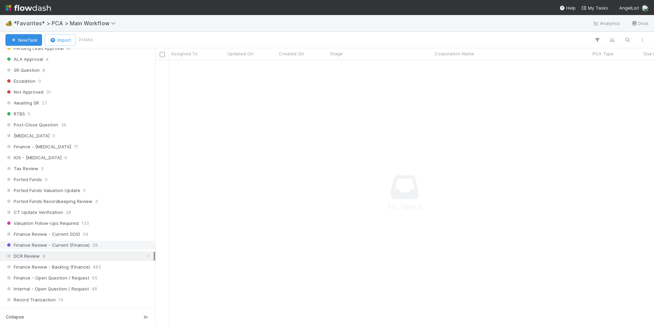
click at [79, 245] on span "Finance Review - Current (Finance)" at bounding box center [47, 245] width 84 height 9
click at [76, 256] on div "DCR Review 9" at bounding box center [79, 256] width 148 height 9
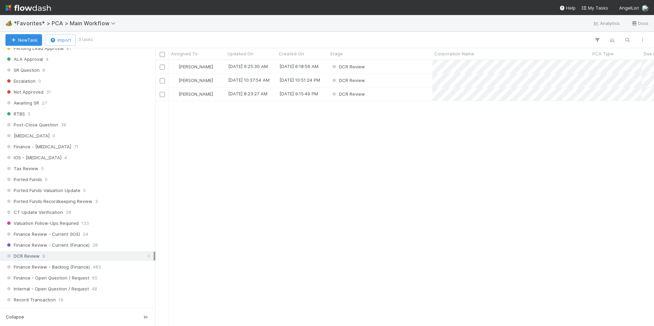
scroll to position [261, 494]
click at [398, 65] on div "DCR Review" at bounding box center [380, 66] width 104 height 13
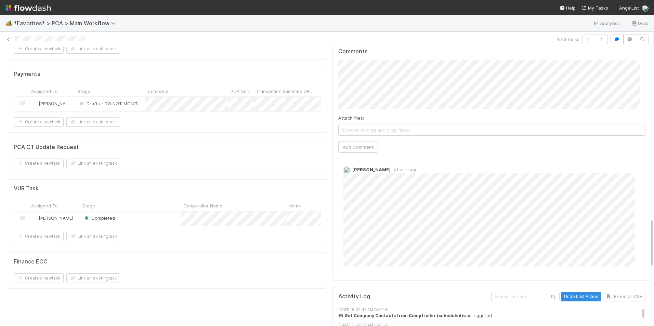
scroll to position [958, 0]
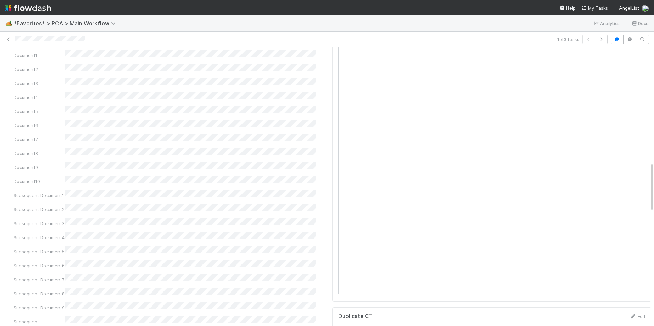
scroll to position [513, 0]
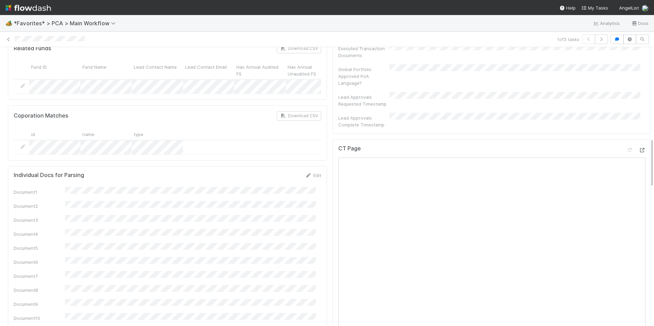
click at [639, 148] on icon at bounding box center [642, 150] width 7 height 4
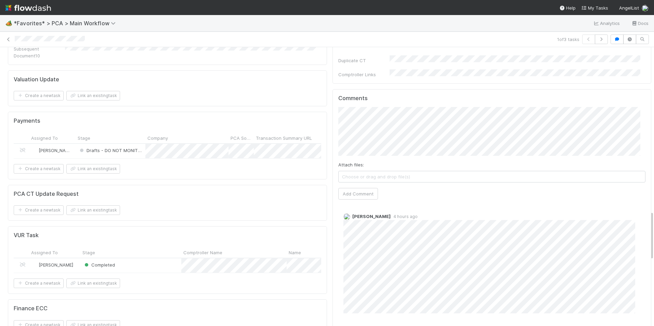
scroll to position [924, 0]
click at [362, 187] on button "Add Comment" at bounding box center [358, 193] width 40 height 12
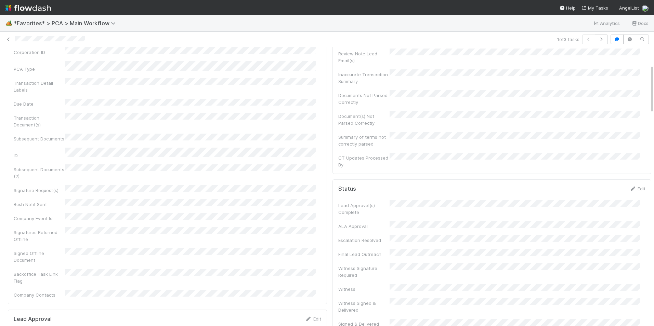
scroll to position [0, 0]
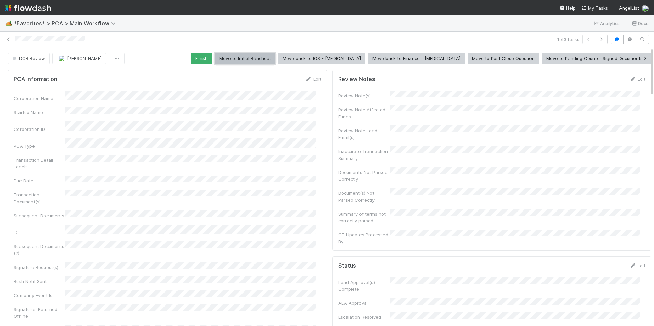
click at [275, 64] on button "Move to Initial Reachout" at bounding box center [245, 59] width 61 height 12
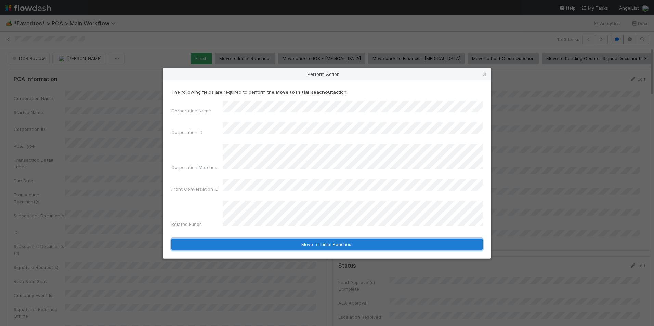
click at [303, 239] on button "Move to Initial Reachout" at bounding box center [326, 245] width 311 height 12
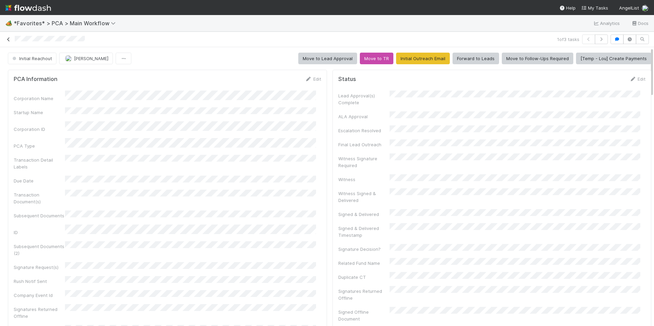
click at [9, 36] on link at bounding box center [8, 39] width 7 height 7
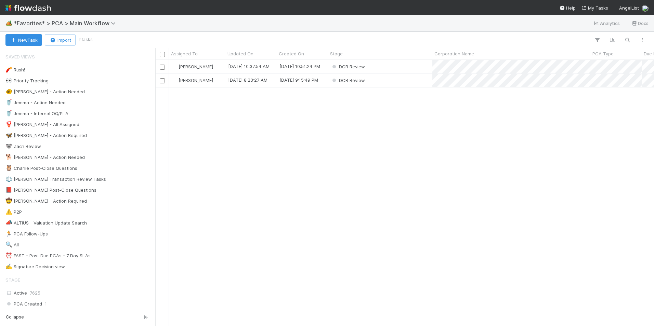
scroll to position [261, 494]
click at [406, 66] on div "DCR Review" at bounding box center [380, 66] width 104 height 13
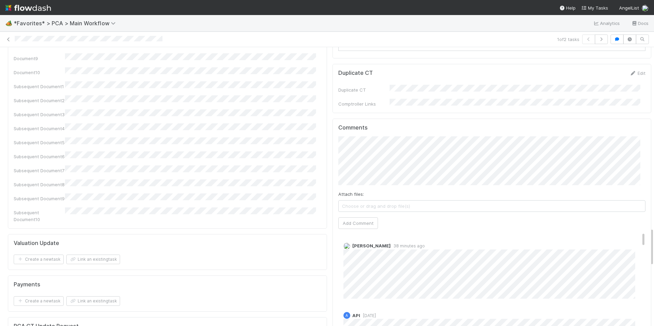
scroll to position [1300, 0]
click at [361, 218] on button "Add Comment" at bounding box center [358, 224] width 40 height 12
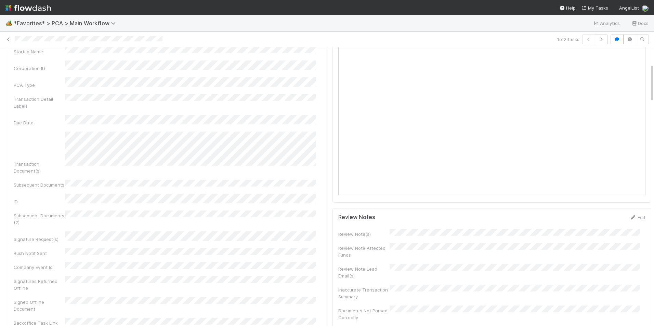
scroll to position [0, 0]
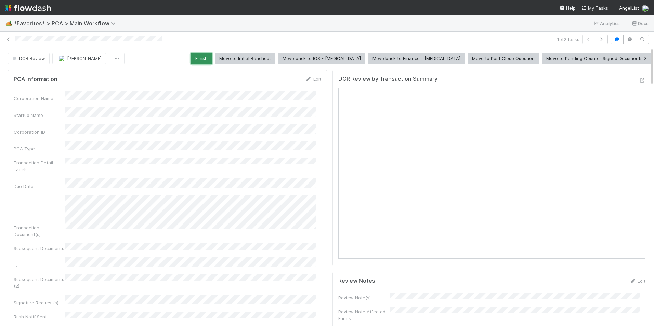
click at [212, 58] on button "Finish" at bounding box center [201, 59] width 21 height 12
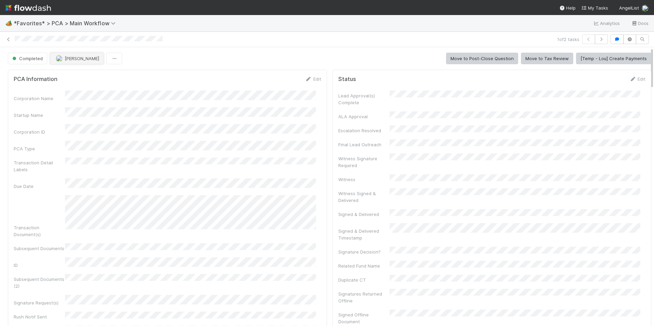
click at [65, 59] on span "[PERSON_NAME]" at bounding box center [82, 58] width 35 height 5
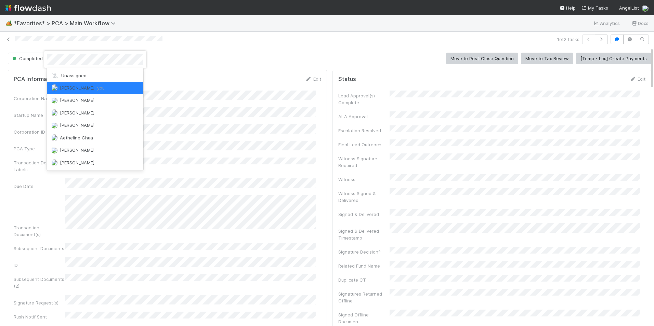
click at [75, 69] on div "Unassigned Marlon you Aana Farooqi Abraham Wilson Adam Ricks Aetheline Chua Aka…" at bounding box center [95, 119] width 96 height 103
click at [75, 74] on span "Unassigned" at bounding box center [69, 75] width 36 height 5
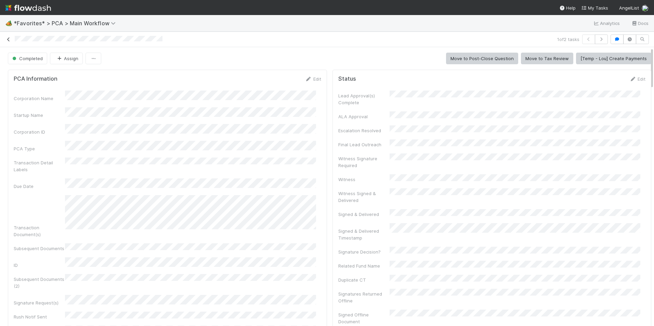
click at [9, 40] on icon at bounding box center [8, 39] width 7 height 4
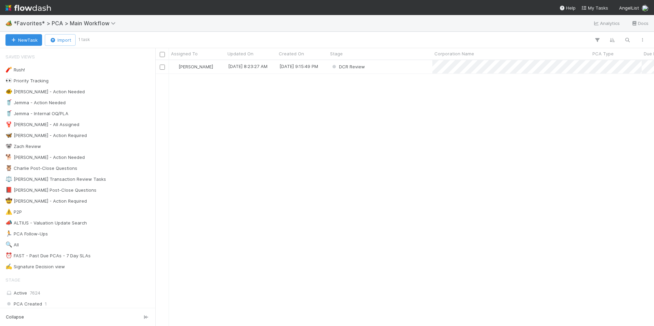
scroll to position [261, 494]
click at [390, 69] on div "DCR Review" at bounding box center [380, 66] width 104 height 13
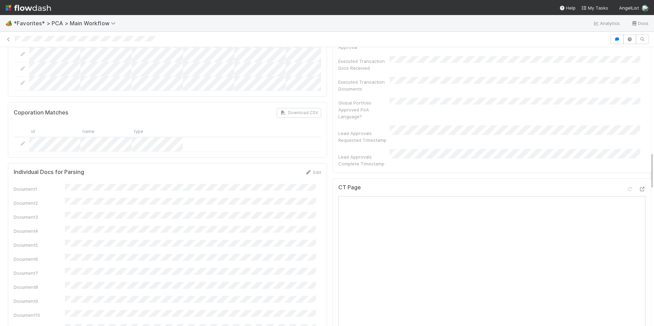
scroll to position [684, 0]
click at [639, 187] on icon at bounding box center [642, 189] width 7 height 4
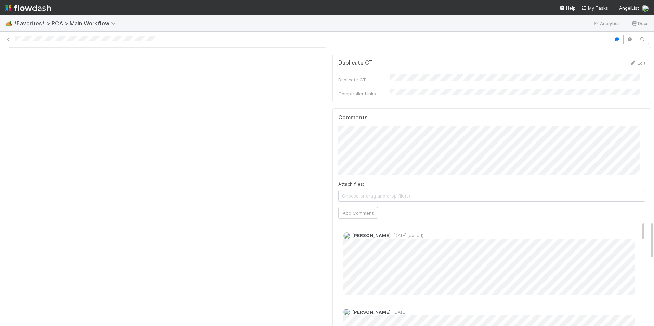
scroll to position [1266, 0]
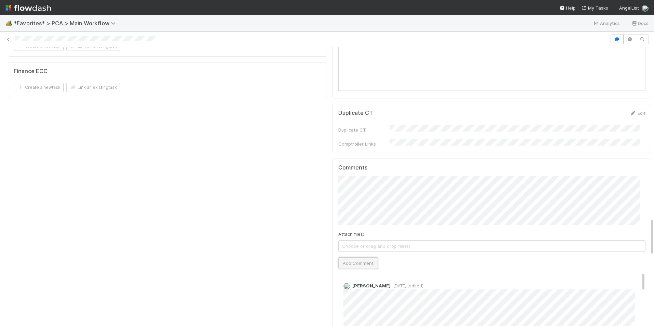
click at [357, 258] on button "Add Comment" at bounding box center [358, 264] width 40 height 12
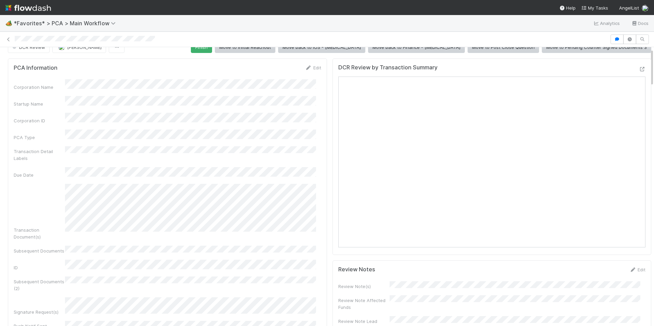
scroll to position [0, 0]
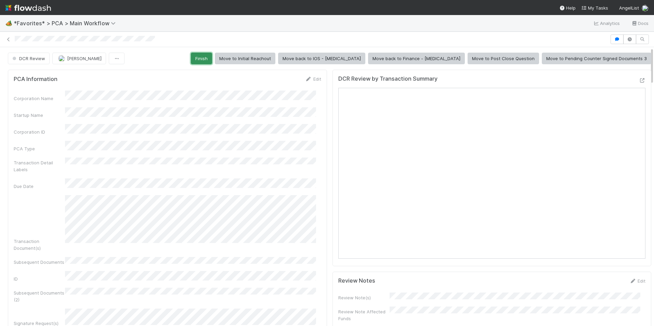
click at [212, 62] on button "Finish" at bounding box center [201, 59] width 21 height 12
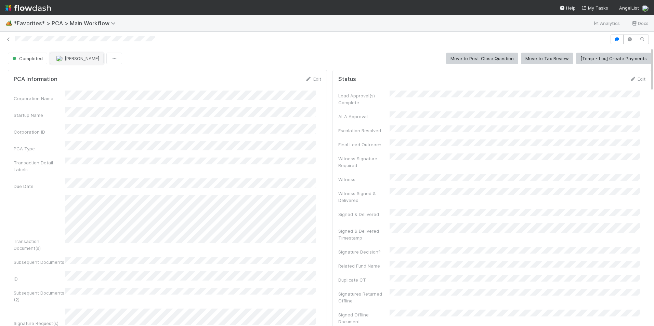
click at [73, 61] on button "[PERSON_NAME]" at bounding box center [77, 59] width 54 height 12
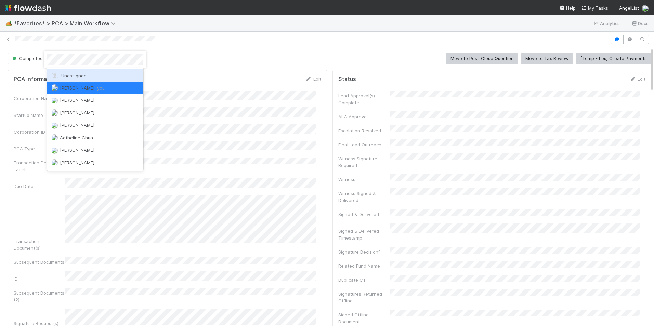
drag, startPoint x: 81, startPoint y: 74, endPoint x: 76, endPoint y: 73, distance: 4.8
click at [81, 74] on span "Unassigned" at bounding box center [69, 75] width 36 height 5
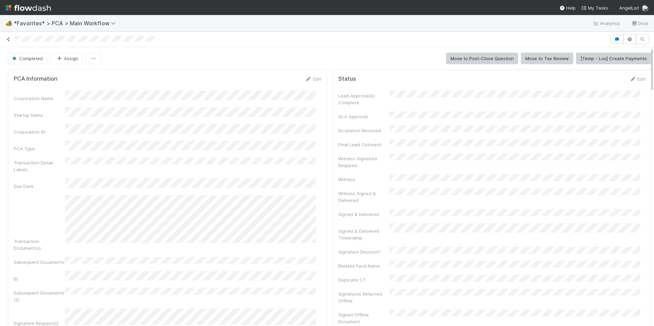
click at [9, 41] on icon at bounding box center [8, 39] width 7 height 4
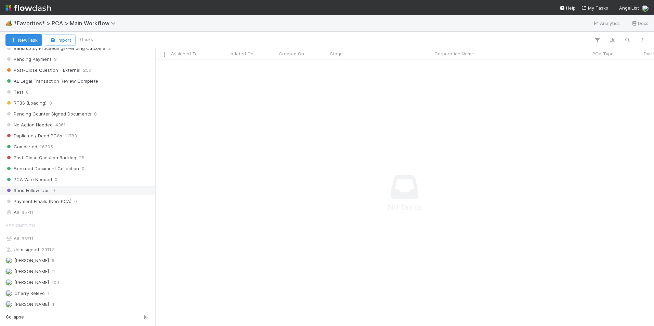
scroll to position [479, 0]
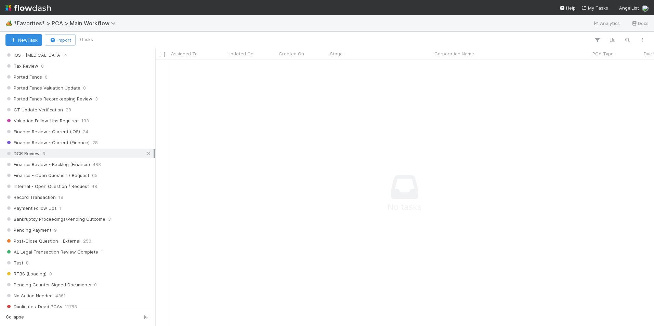
click at [145, 154] on icon at bounding box center [148, 154] width 7 height 4
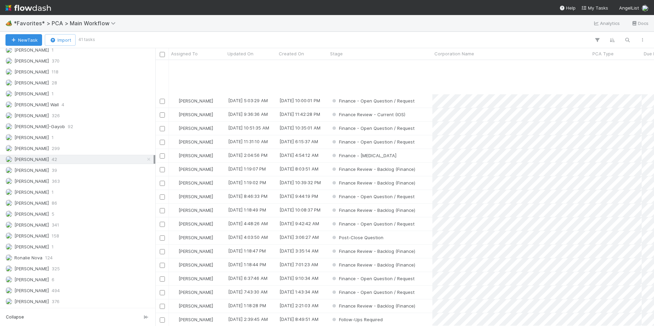
scroll to position [300, 0]
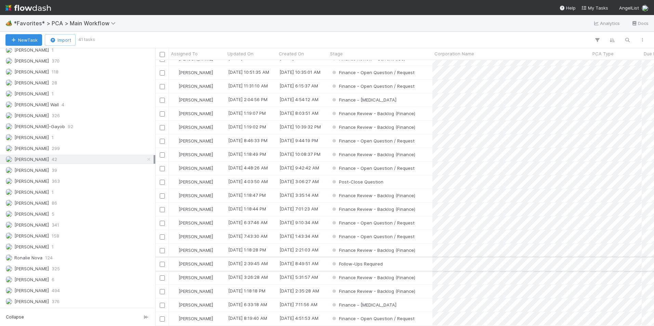
click at [419, 258] on div "Follow-Ups Required" at bounding box center [380, 264] width 104 height 13
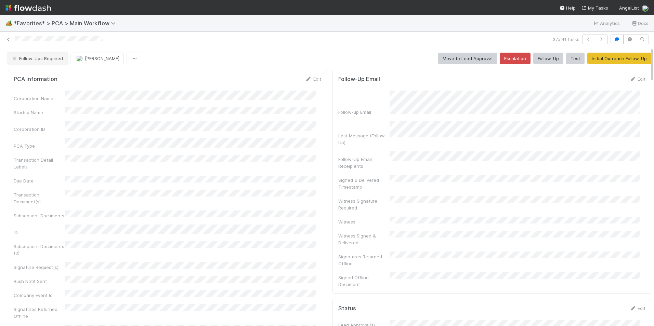
click at [34, 53] on button "Follow-Ups Required" at bounding box center [38, 59] width 60 height 12
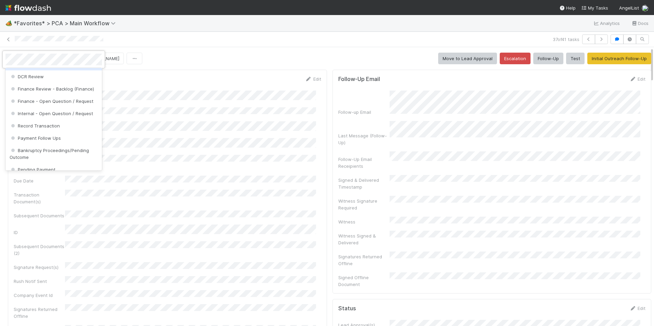
scroll to position [376, 0]
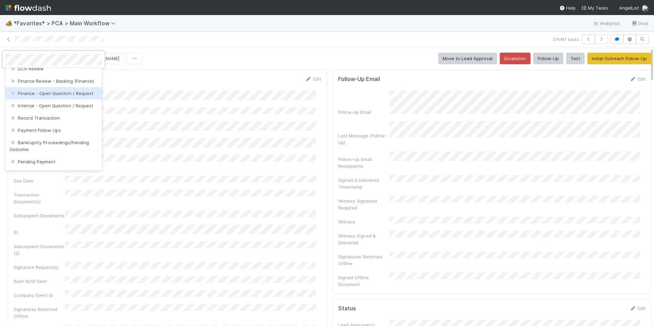
click at [71, 96] on span "Finance - Open Question / Request" at bounding box center [52, 93] width 84 height 5
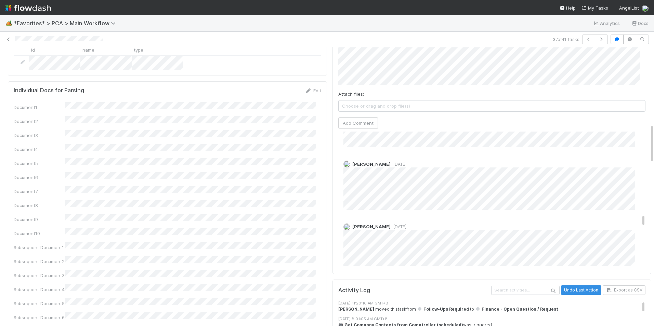
scroll to position [1576, 0]
click at [8, 40] on icon at bounding box center [8, 39] width 7 height 4
